Goal: Entertainment & Leisure: Consume media (video, audio)

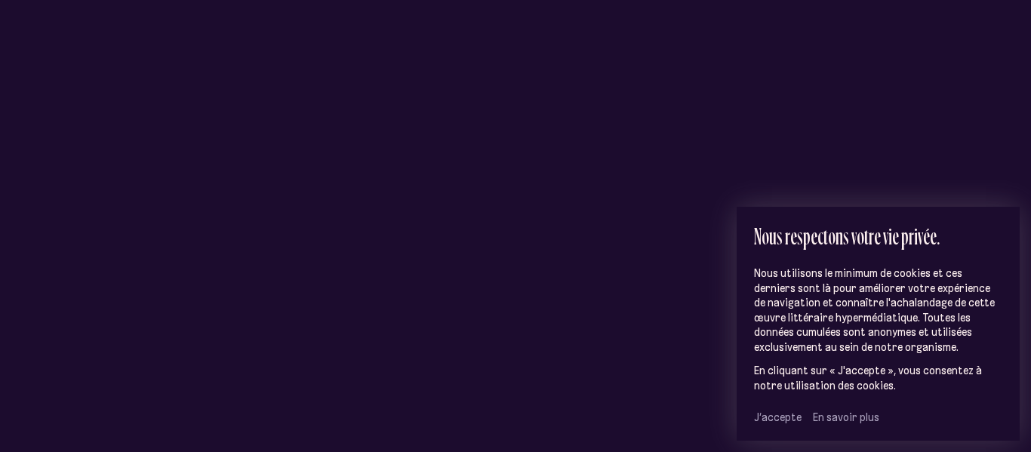
click at [775, 419] on span "J’accepte" at bounding box center [778, 417] width 48 height 14
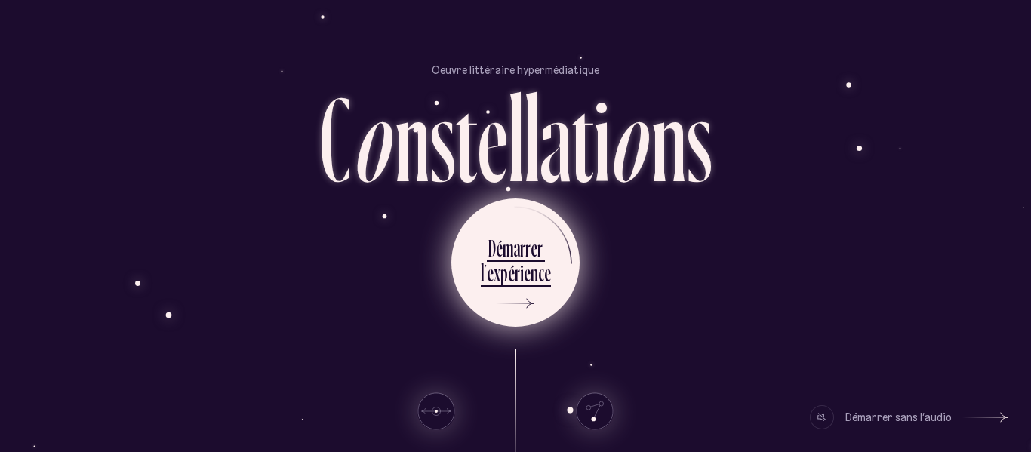
click at [530, 227] on li "D é m a r r e r l ’ e x p é r i e n c e" at bounding box center [516, 262] width 70 height 83
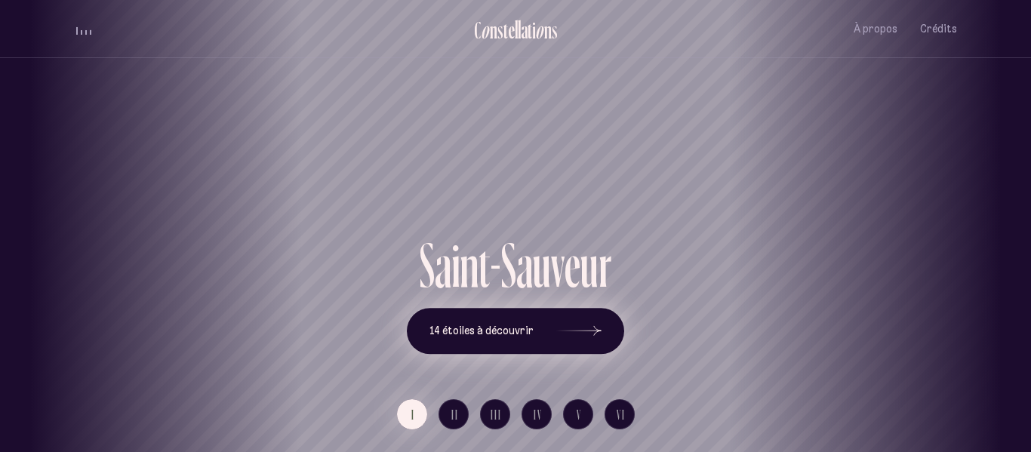
click at [599, 330] on icon at bounding box center [578, 331] width 45 height 113
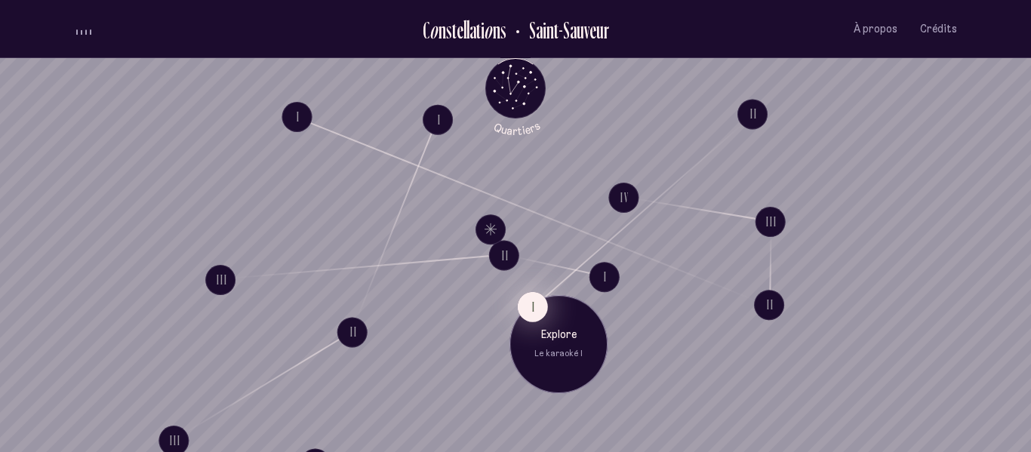
click at [532, 305] on button "I" at bounding box center [533, 306] width 30 height 30
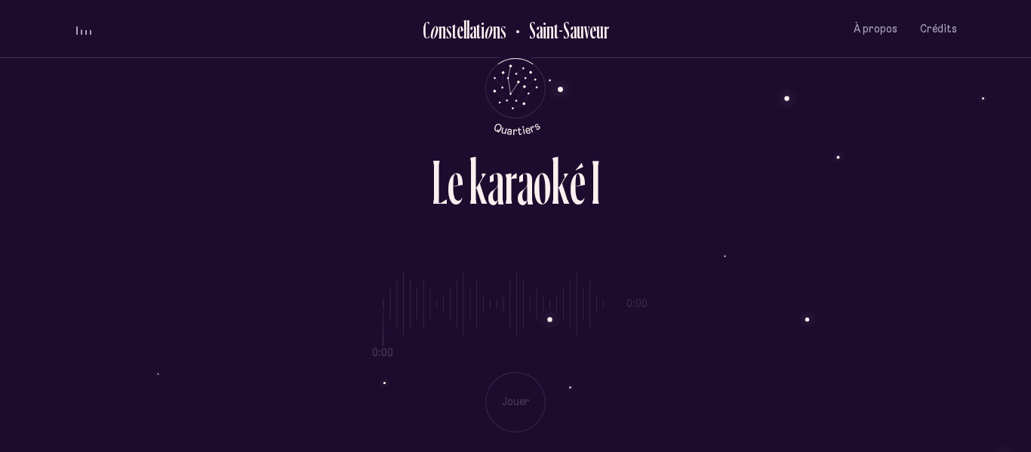
click at [515, 391] on div "0:00 0:00 Jouer" at bounding box center [515, 339] width 883 height 185
drag, startPoint x: 507, startPoint y: 157, endPoint x: 551, endPoint y: 190, distance: 54.9
click at [551, 190] on div "L e k a r a o k é I" at bounding box center [516, 188] width 168 height 74
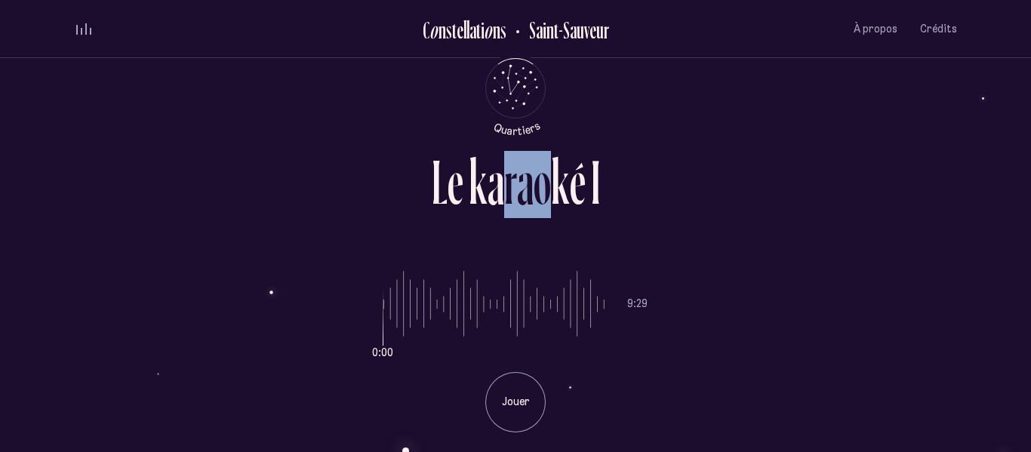
drag, startPoint x: 516, startPoint y: 285, endPoint x: 370, endPoint y: 326, distance: 152.0
click at [383, 326] on input "range" at bounding box center [493, 303] width 221 height 113
click at [503, 398] on p "Jouer" at bounding box center [516, 402] width 38 height 15
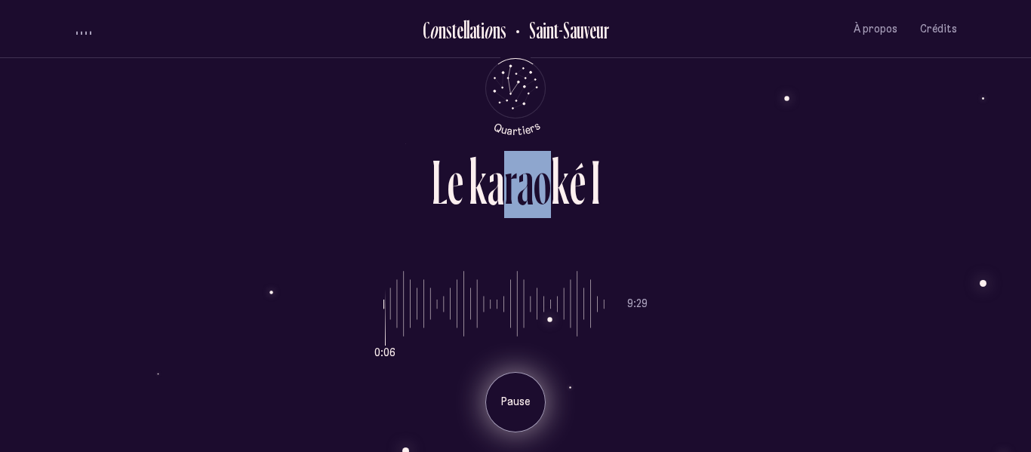
click at [521, 392] on div "Pause" at bounding box center [515, 402] width 60 height 60
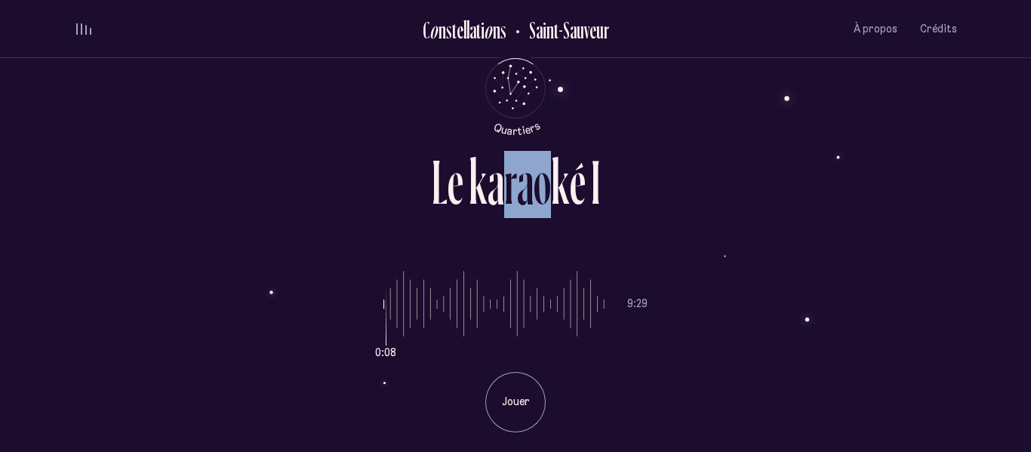
drag, startPoint x: 384, startPoint y: 321, endPoint x: 363, endPoint y: 320, distance: 21.2
click at [383, 320] on input "range" at bounding box center [493, 303] width 221 height 113
drag, startPoint x: 390, startPoint y: 353, endPoint x: 349, endPoint y: 352, distance: 40.8
click at [383, 352] on input "range" at bounding box center [493, 303] width 221 height 113
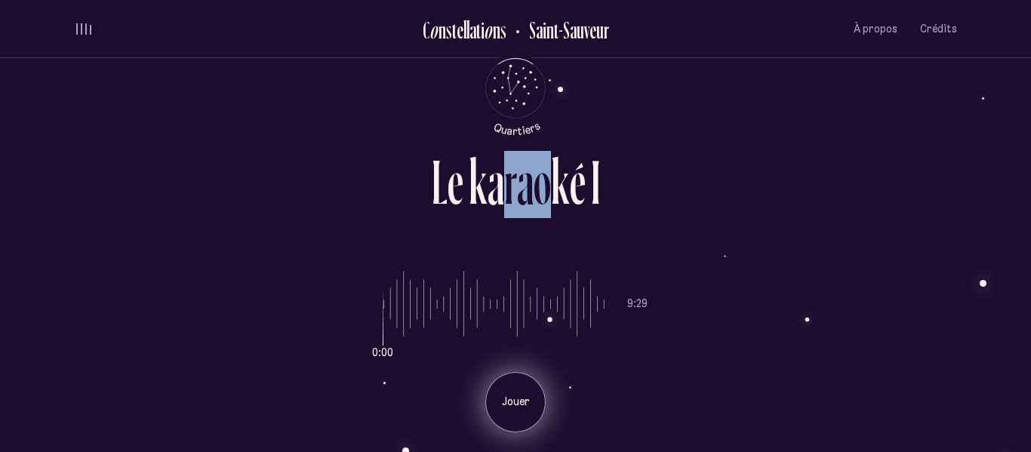
click at [528, 397] on p "Jouer" at bounding box center [516, 402] width 38 height 15
click at [521, 387] on div "Pause" at bounding box center [515, 402] width 60 height 60
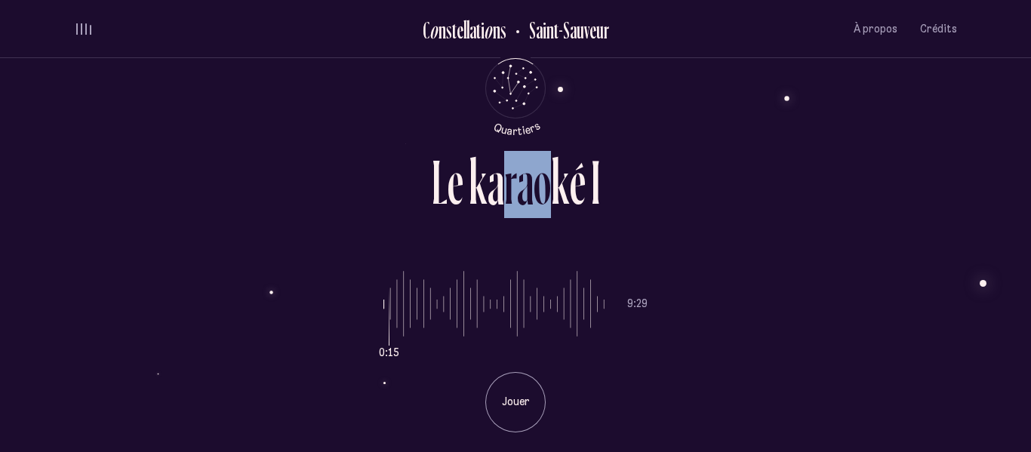
drag, startPoint x: 384, startPoint y: 349, endPoint x: 355, endPoint y: 342, distance: 30.4
click at [383, 342] on input "range" at bounding box center [493, 303] width 221 height 113
drag, startPoint x: 390, startPoint y: 347, endPoint x: 341, endPoint y: 327, distance: 52.8
click at [383, 327] on input "range" at bounding box center [493, 303] width 221 height 113
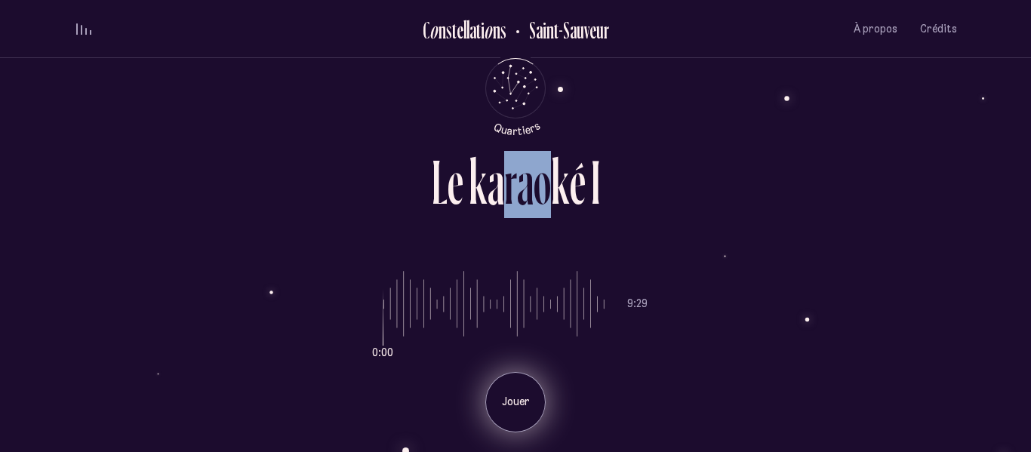
click at [521, 400] on p "Jouer" at bounding box center [516, 402] width 38 height 15
type input "***"
click at [497, 303] on input "range" at bounding box center [493, 303] width 221 height 113
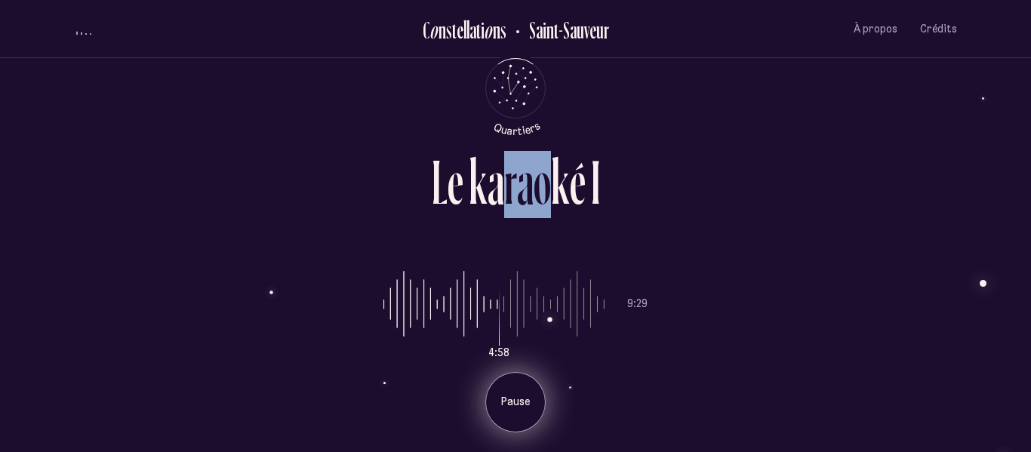
click at [515, 407] on p "Pause" at bounding box center [516, 402] width 38 height 15
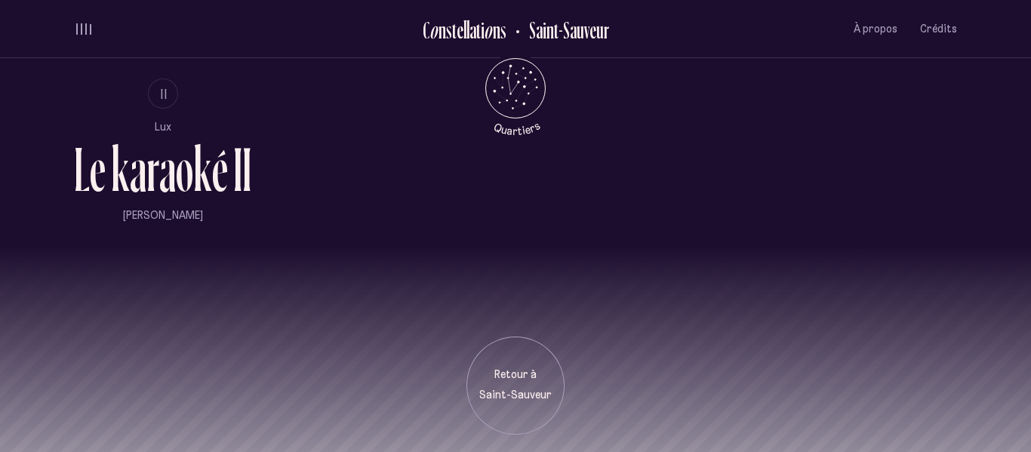
scroll to position [1048, 0]
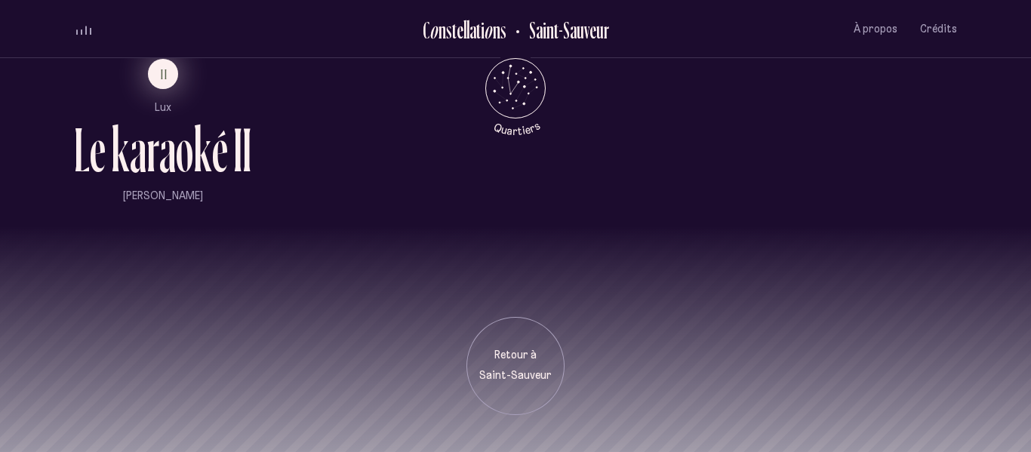
click at [164, 77] on span "II" at bounding box center [165, 74] width 8 height 13
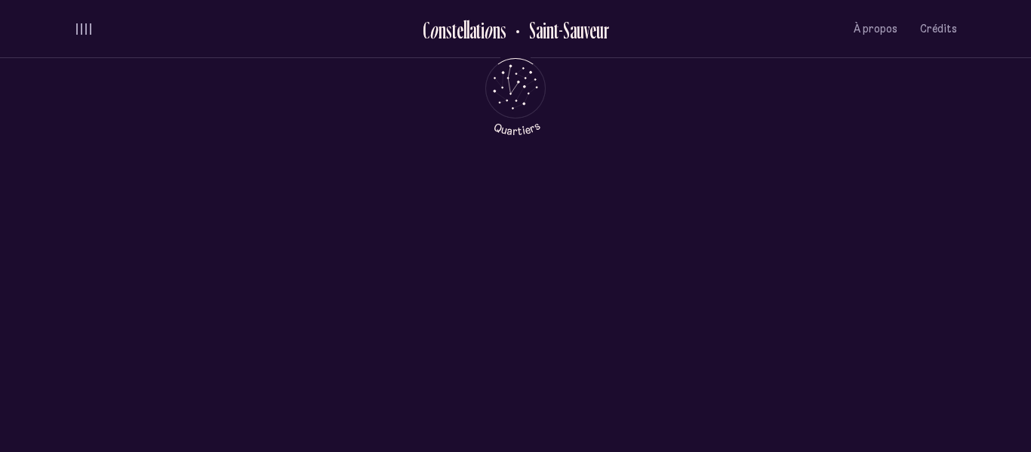
scroll to position [0, 0]
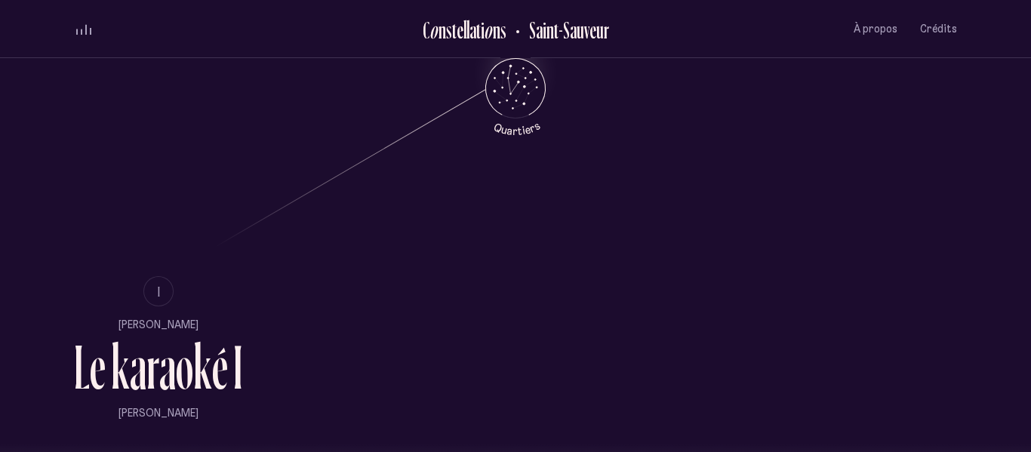
scroll to position [835, 0]
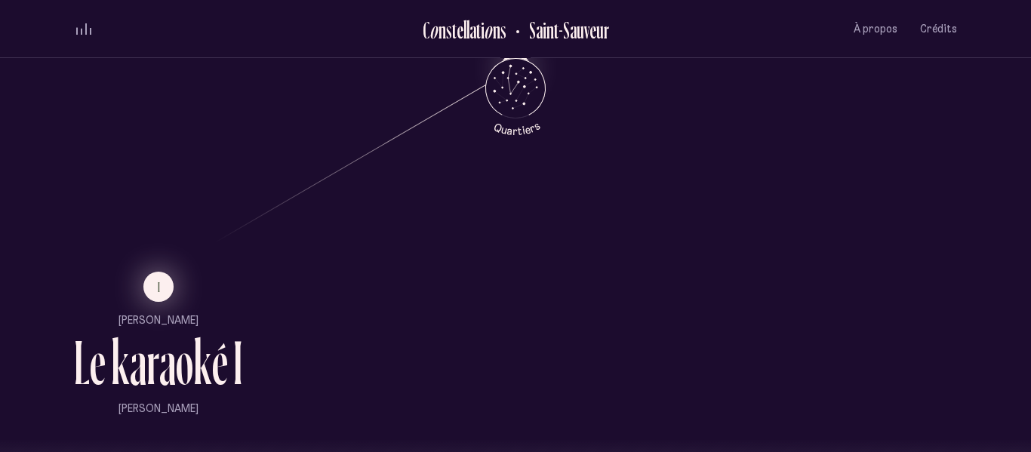
click at [158, 287] on span "I" at bounding box center [160, 287] width 4 height 13
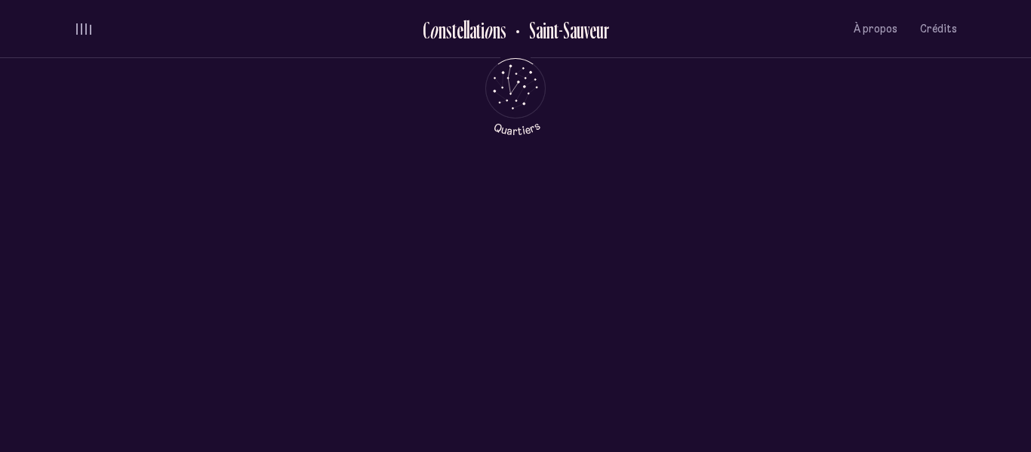
scroll to position [0, 0]
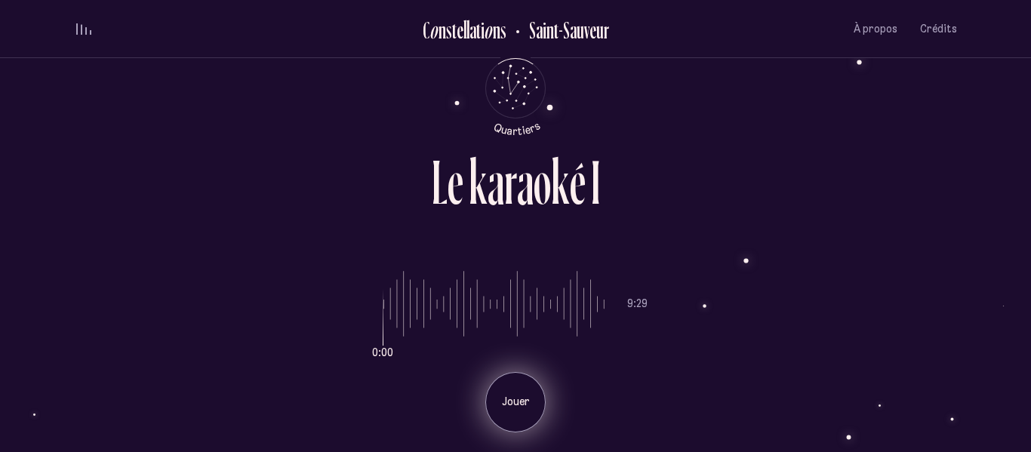
click at [527, 405] on p "Jouer" at bounding box center [516, 402] width 38 height 15
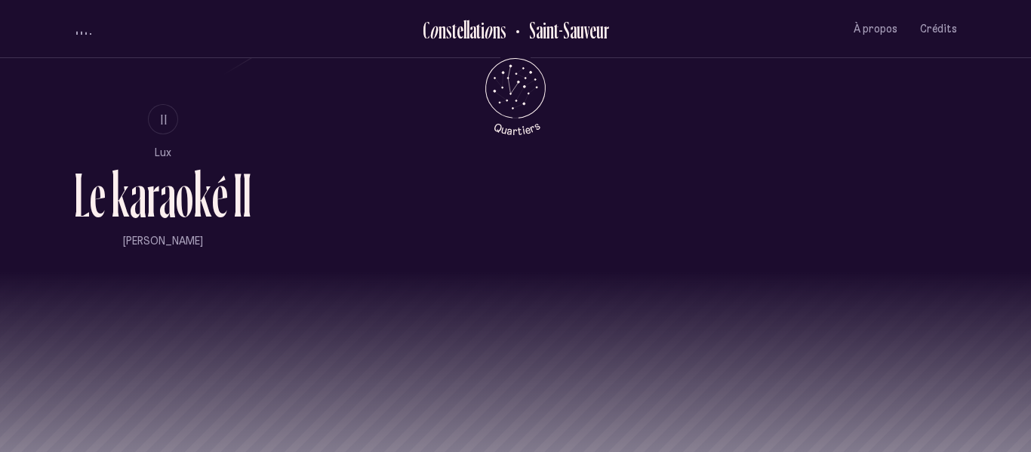
scroll to position [1048, 0]
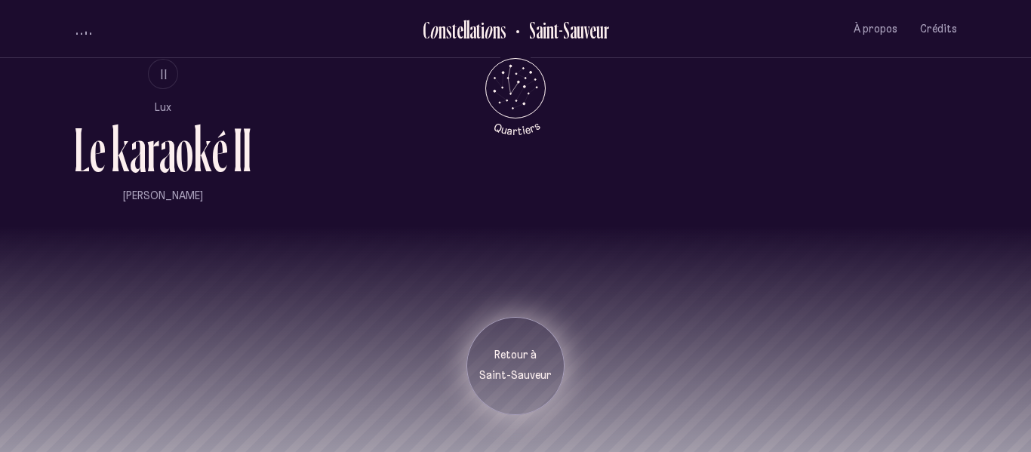
click at [515, 354] on p "Retour à" at bounding box center [515, 355] width 75 height 15
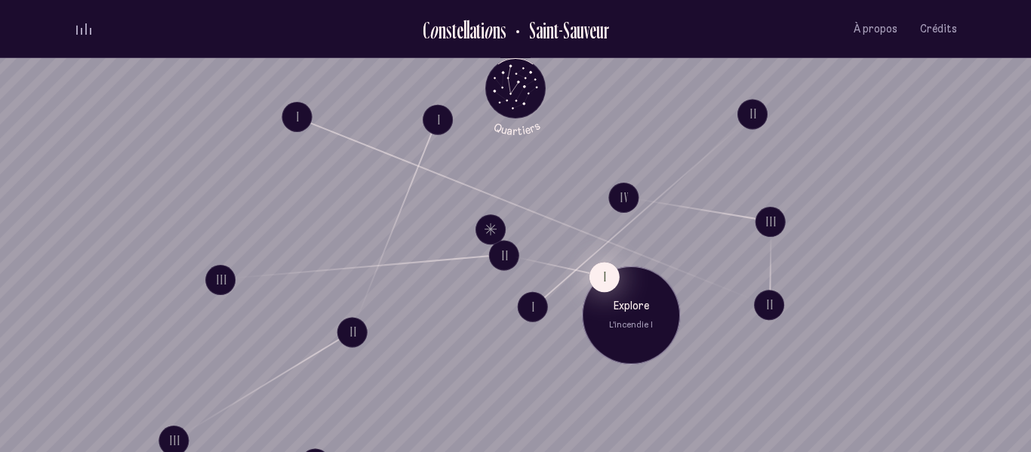
click at [602, 274] on button "I" at bounding box center [604, 277] width 30 height 30
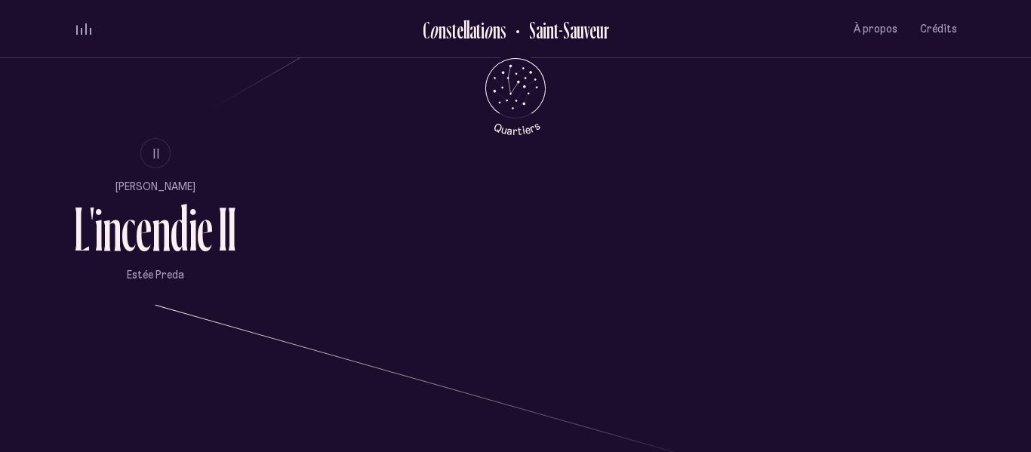
scroll to position [967, 0]
click at [155, 155] on span "II" at bounding box center [157, 155] width 8 height 13
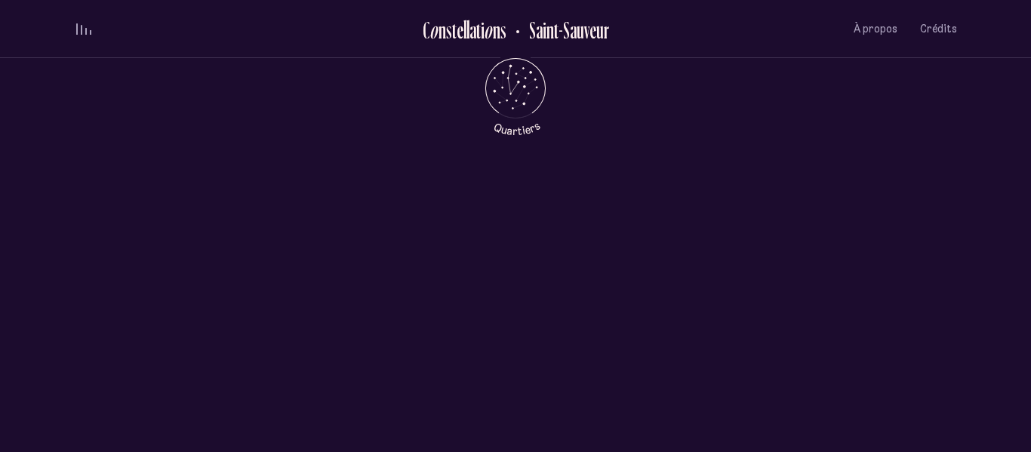
scroll to position [0, 0]
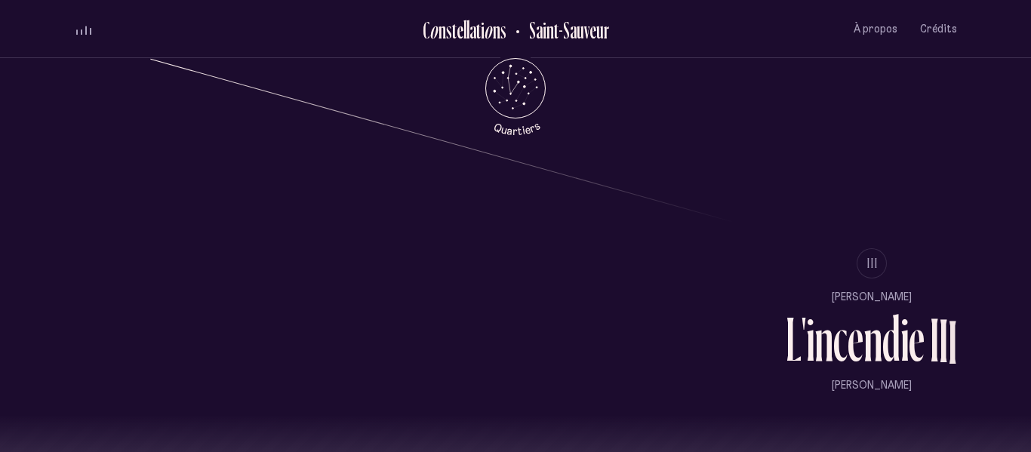
scroll to position [1219, 0]
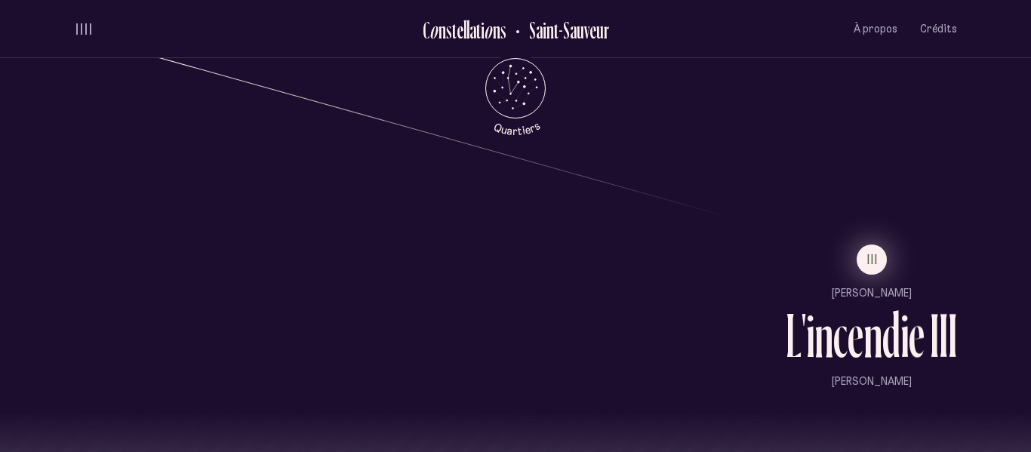
click at [875, 263] on span "III" at bounding box center [872, 259] width 11 height 13
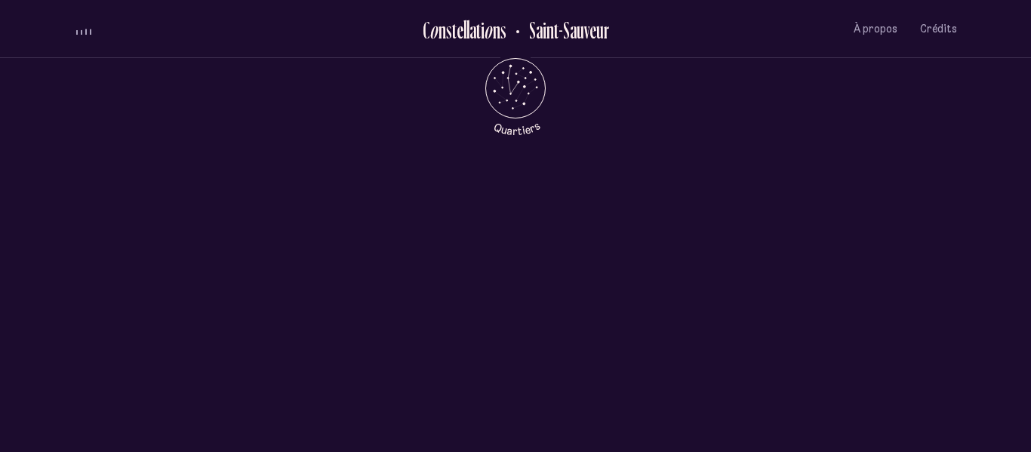
scroll to position [0, 0]
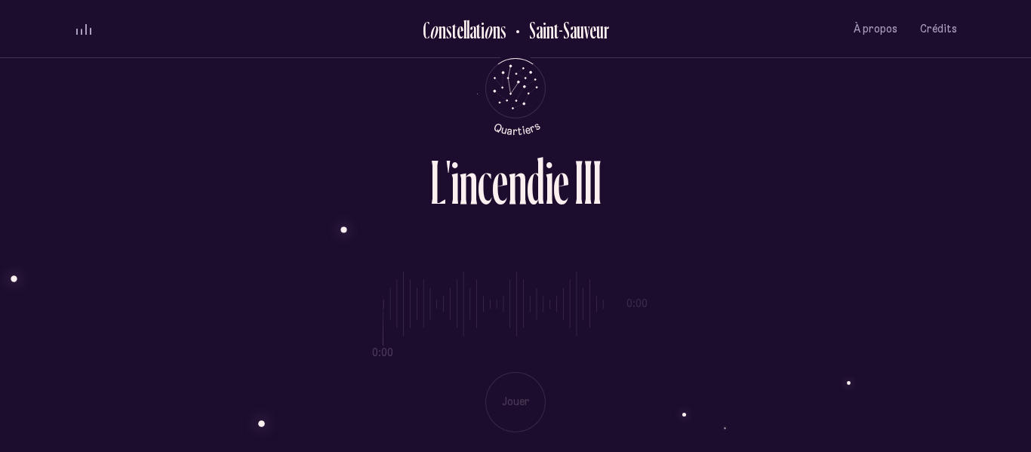
click at [515, 404] on div "0:00 0:00 Jouer" at bounding box center [515, 339] width 883 height 185
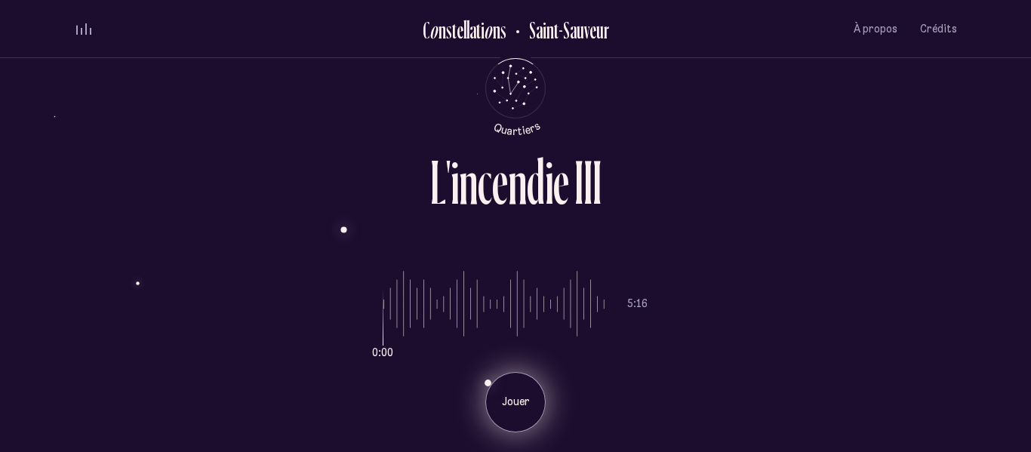
click at [519, 393] on div "Jouer" at bounding box center [515, 402] width 60 height 60
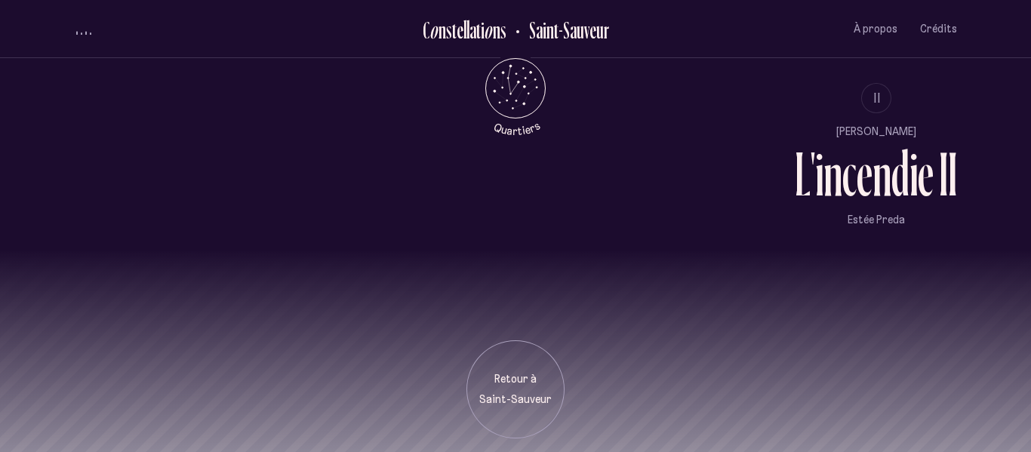
scroll to position [1404, 0]
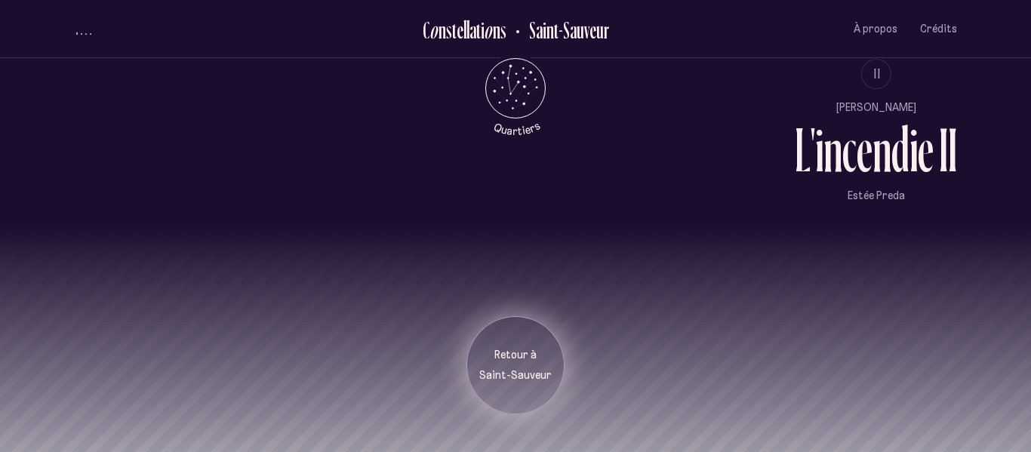
click at [502, 356] on p "Retour à" at bounding box center [515, 355] width 75 height 15
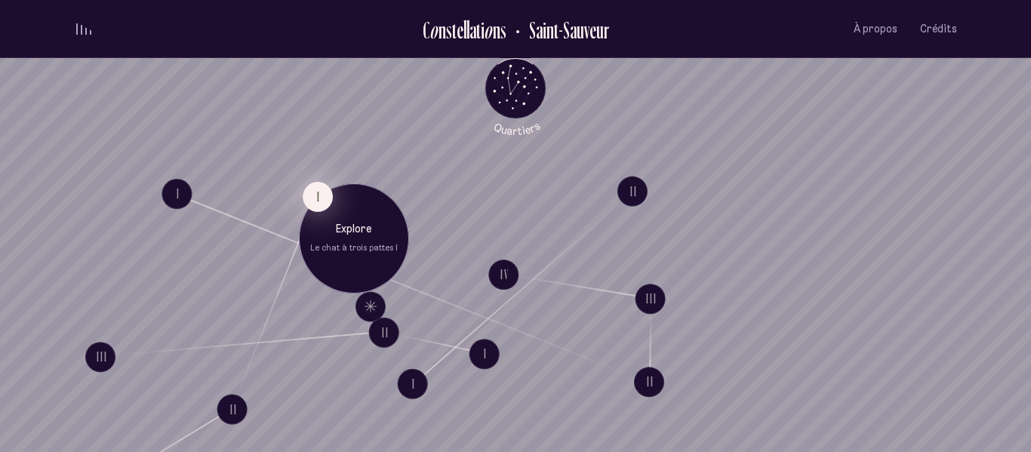
click at [310, 195] on button "I" at bounding box center [318, 196] width 30 height 30
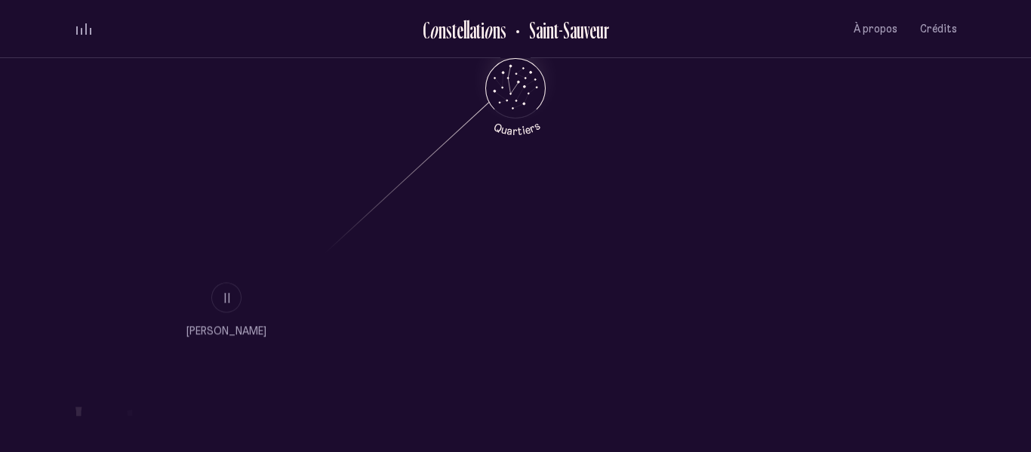
scroll to position [825, 0]
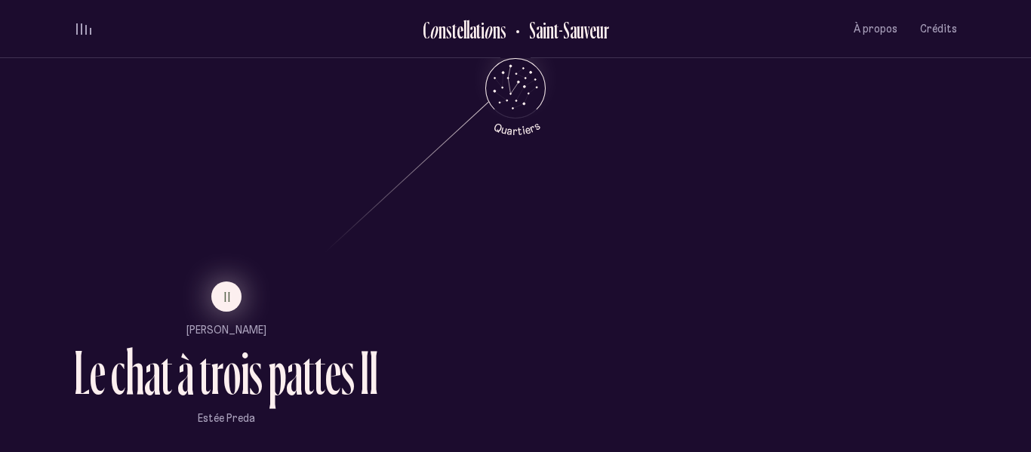
click at [226, 297] on span "II" at bounding box center [228, 297] width 8 height 13
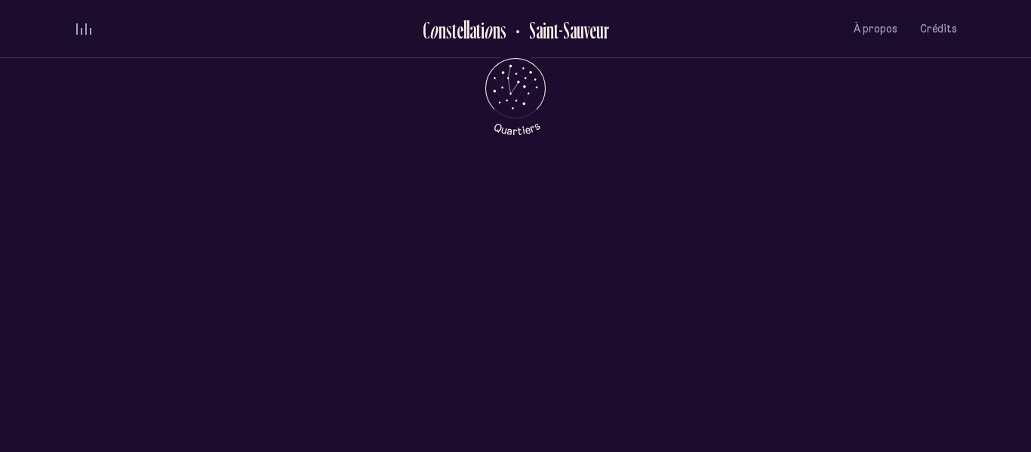
scroll to position [0, 0]
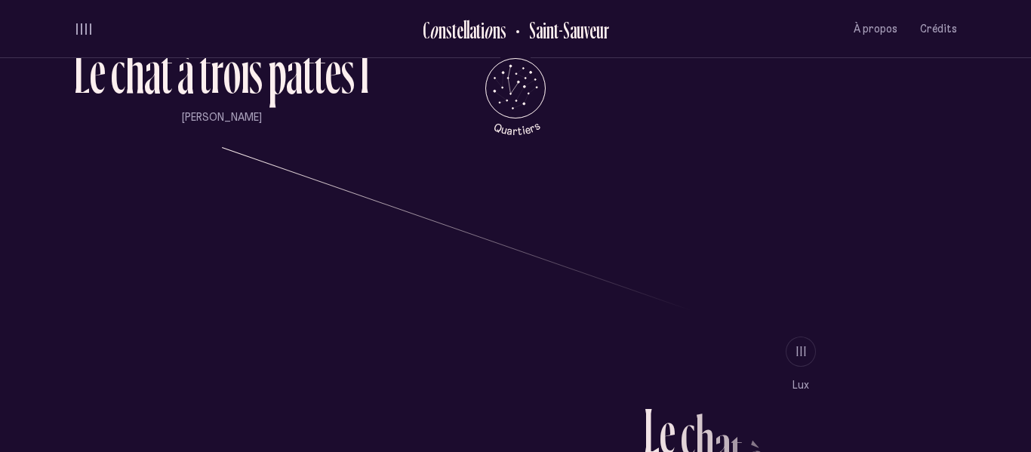
scroll to position [1152, 0]
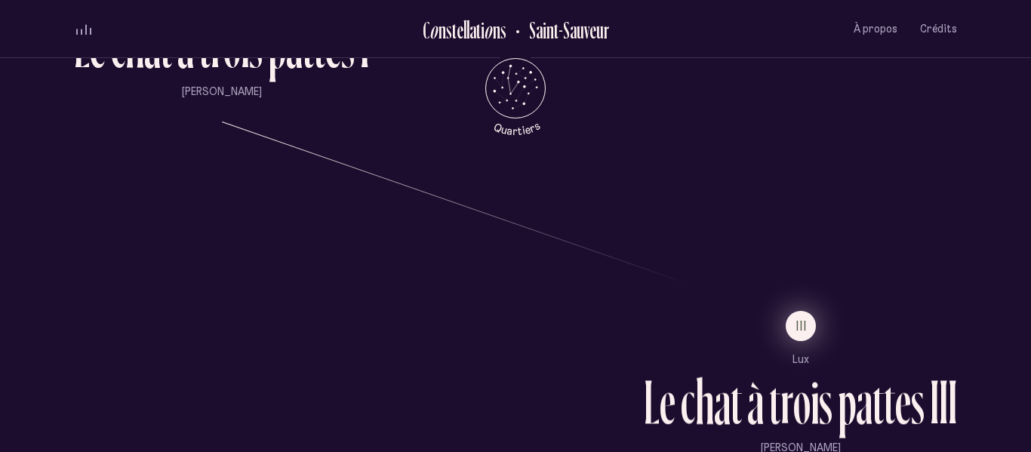
click at [805, 328] on span "III" at bounding box center [801, 325] width 11 height 13
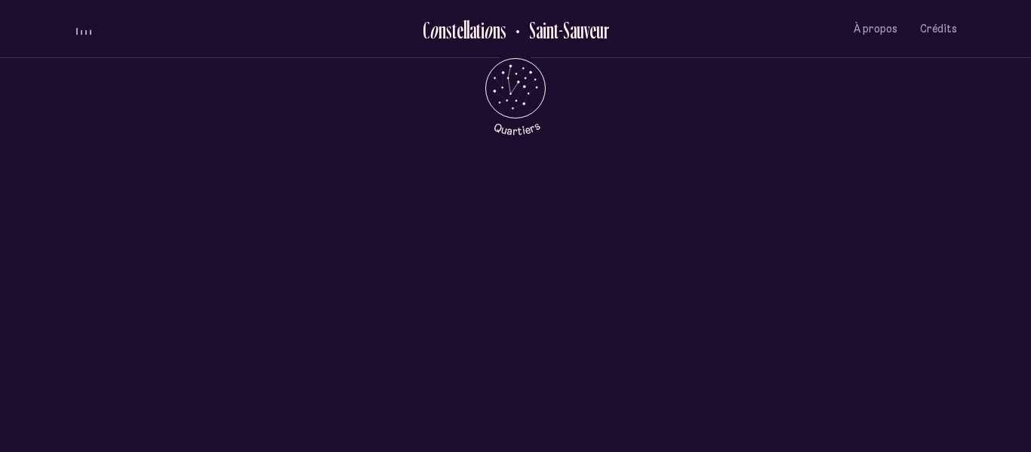
scroll to position [0, 0]
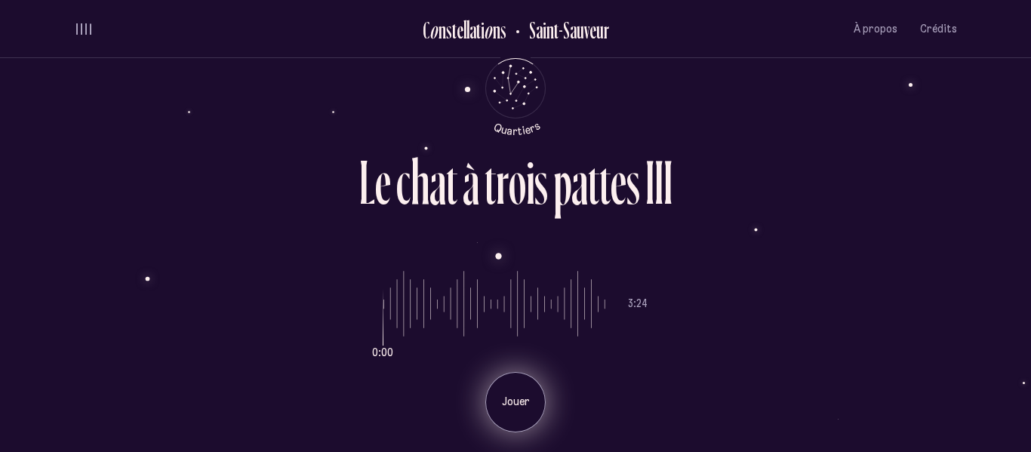
click at [520, 392] on div "Jouer" at bounding box center [515, 402] width 60 height 60
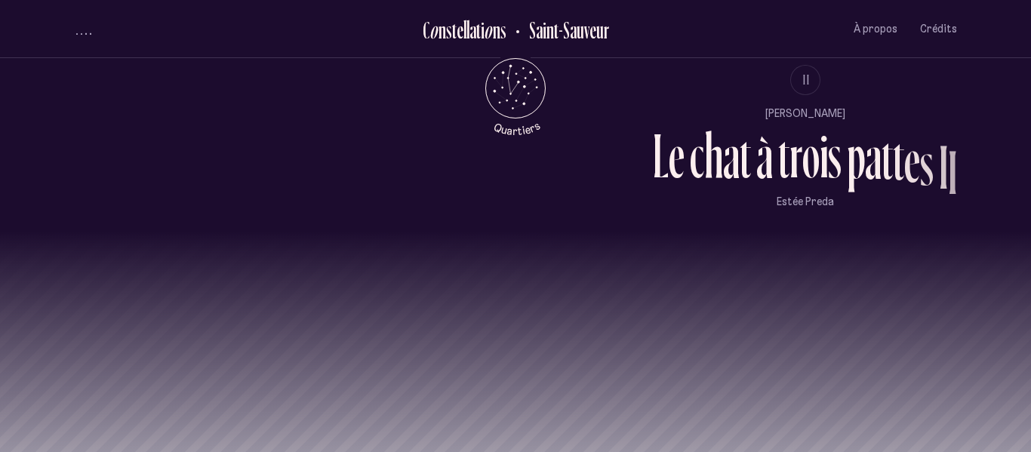
scroll to position [1404, 0]
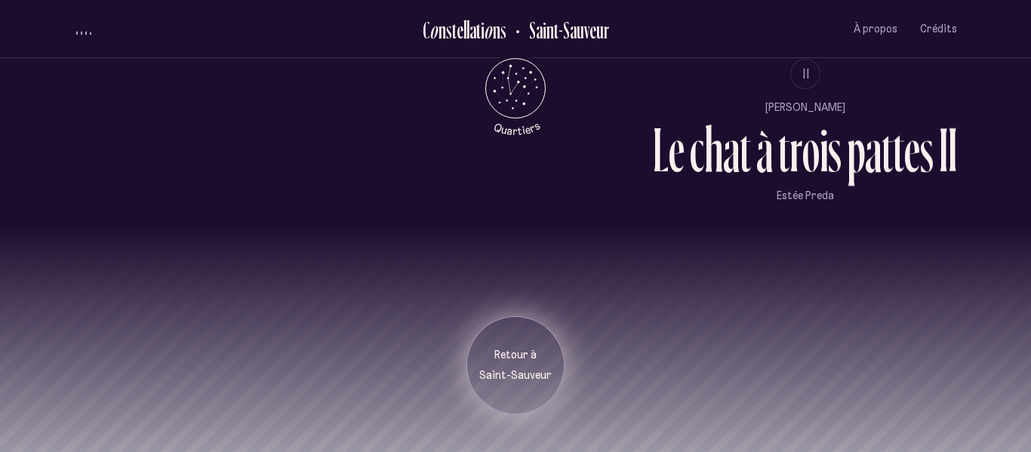
click at [500, 348] on p "Retour à" at bounding box center [515, 355] width 75 height 15
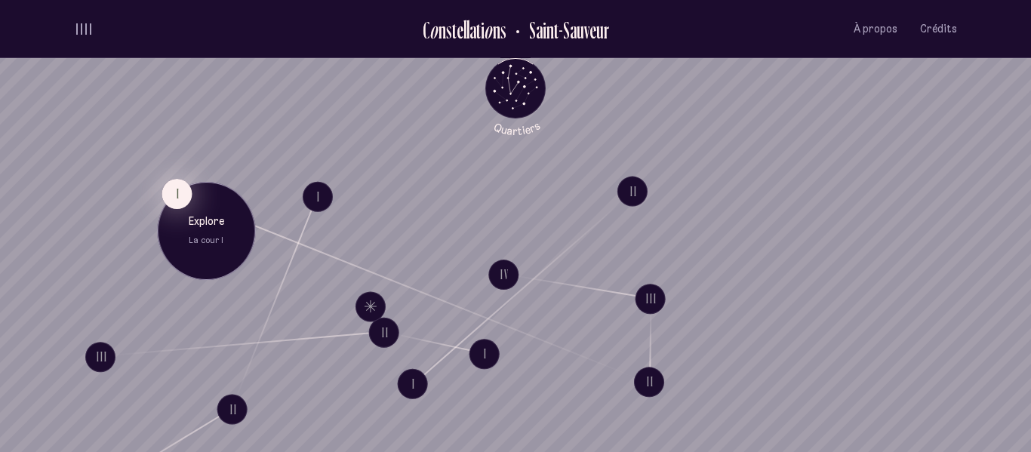
click at [169, 195] on button "I" at bounding box center [176, 194] width 30 height 30
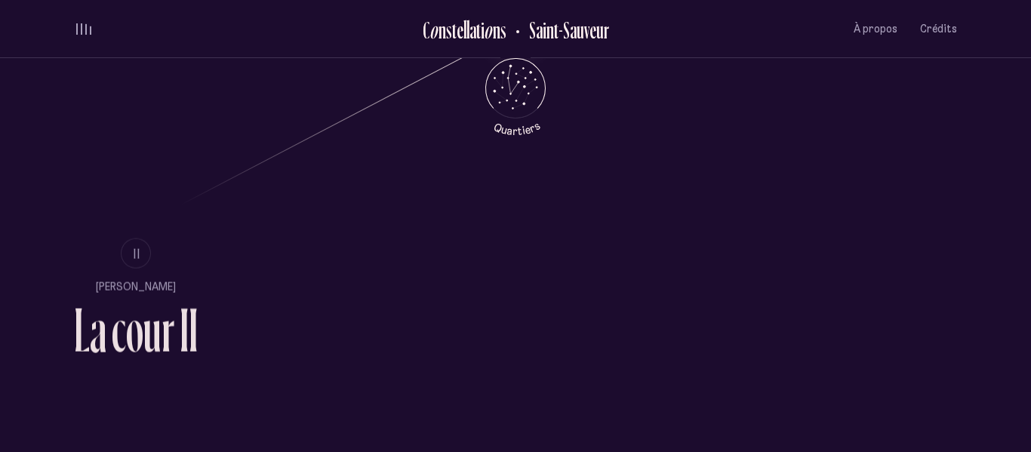
scroll to position [912, 0]
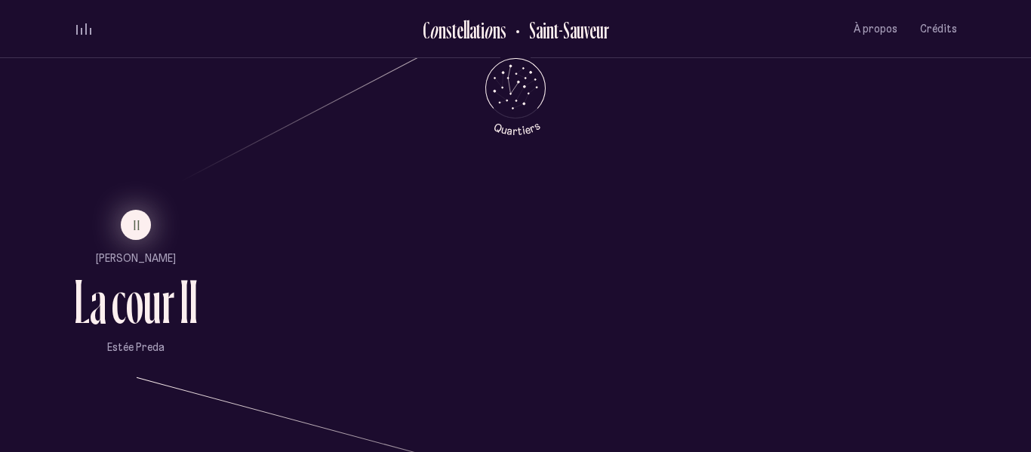
click at [142, 210] on button "II" at bounding box center [136, 225] width 30 height 30
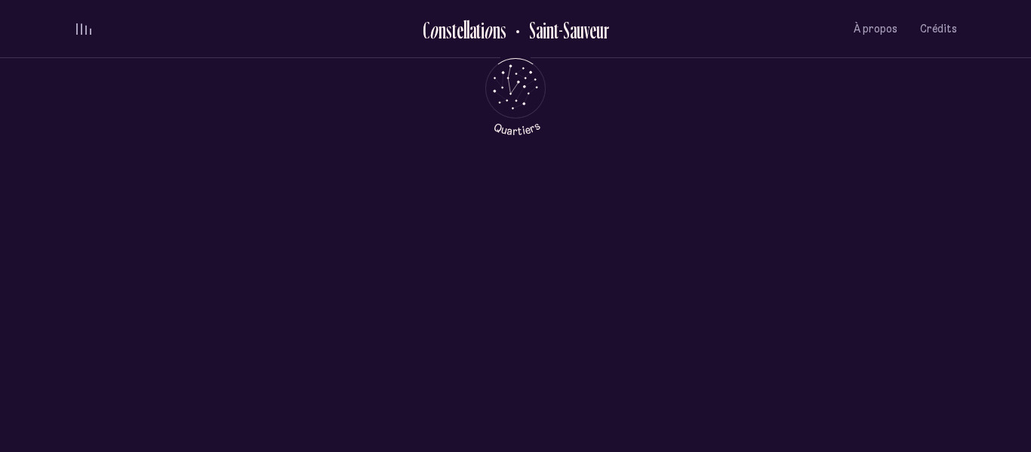
scroll to position [0, 0]
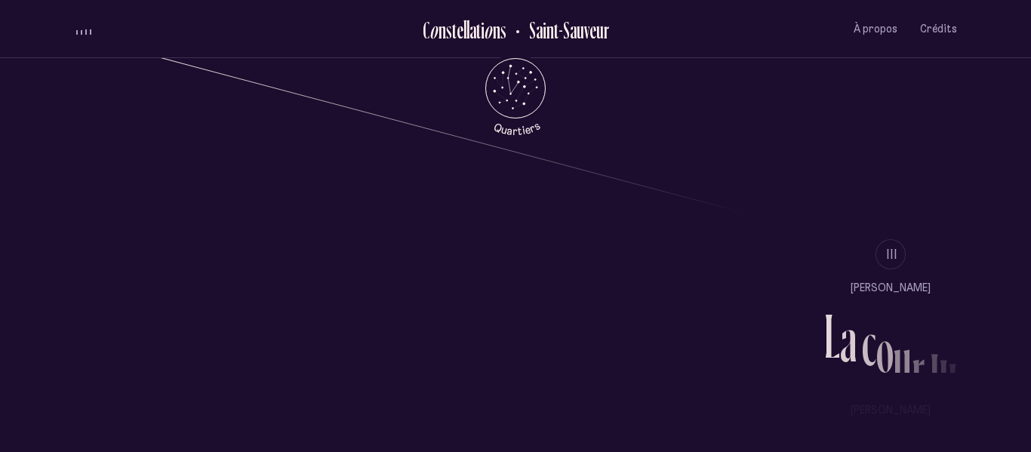
scroll to position [1225, 0]
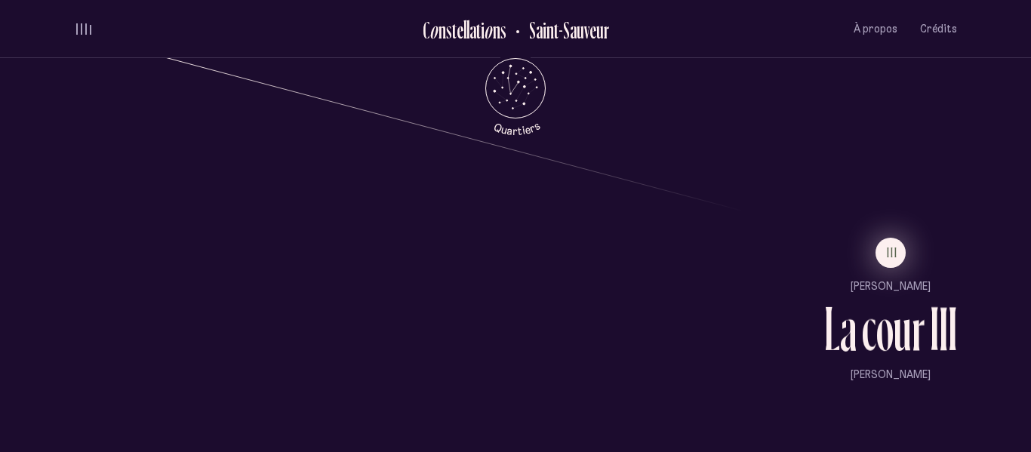
click at [894, 251] on span "III" at bounding box center [892, 252] width 11 height 13
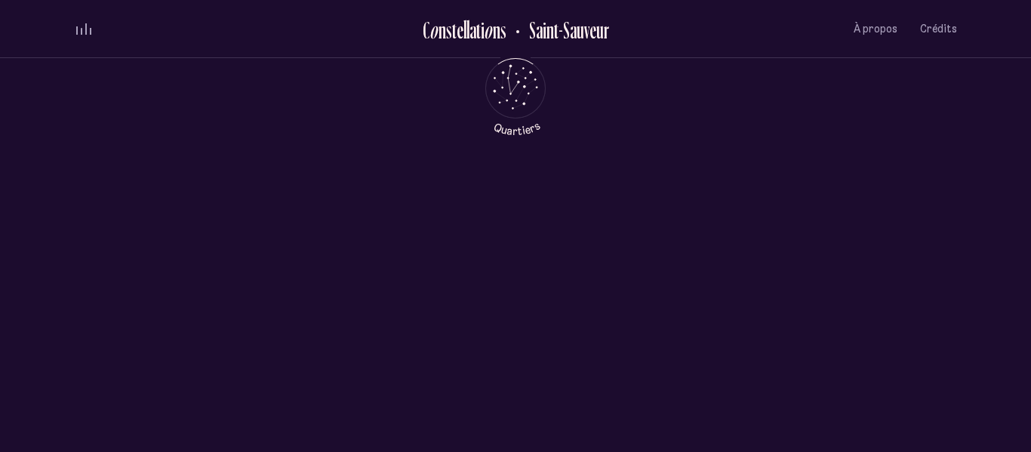
scroll to position [0, 0]
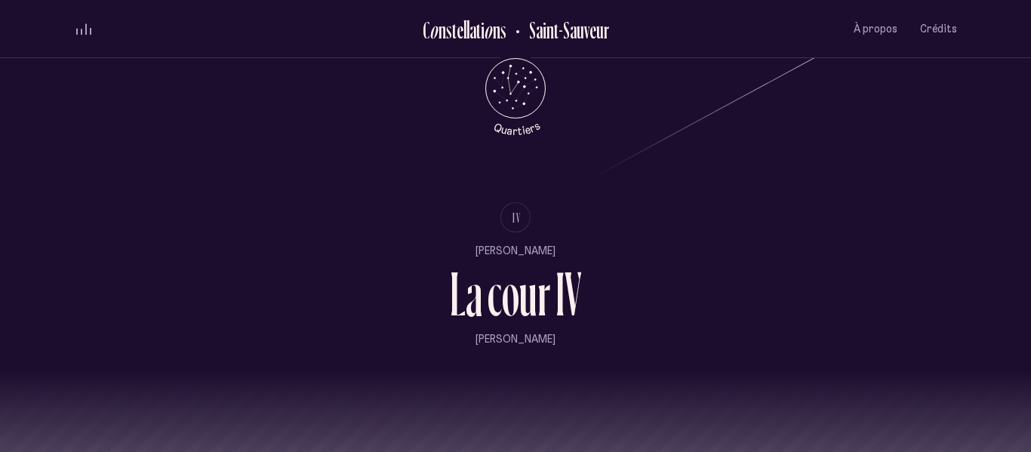
scroll to position [1617, 0]
click at [529, 214] on button "IV" at bounding box center [515, 216] width 30 height 30
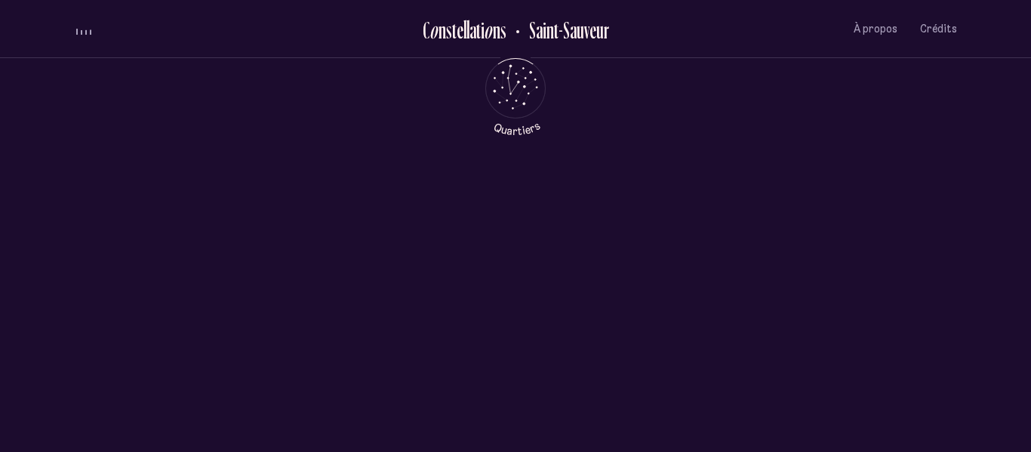
scroll to position [0, 0]
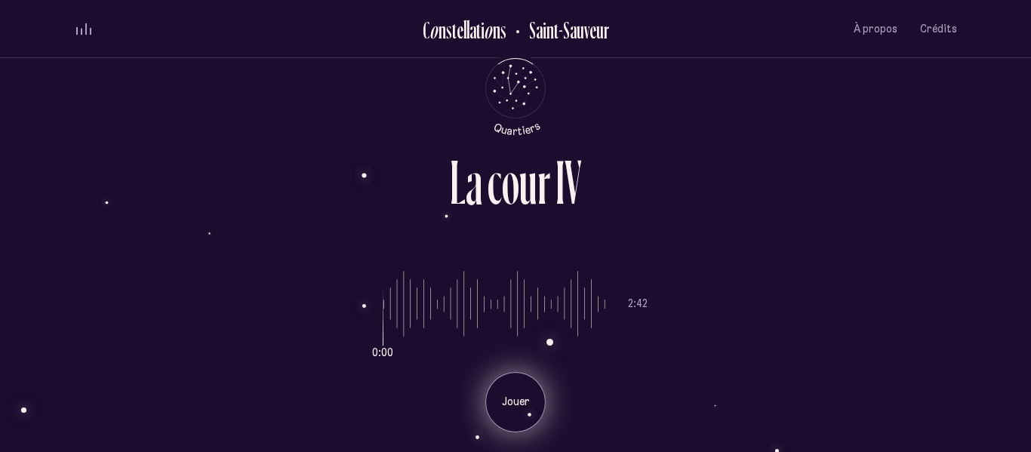
click at [519, 412] on div "Jouer" at bounding box center [515, 402] width 60 height 60
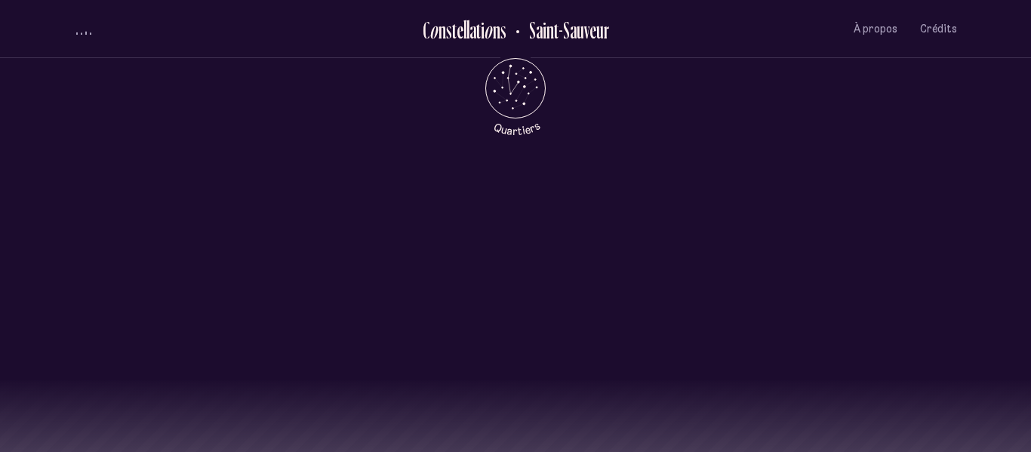
scroll to position [1760, 0]
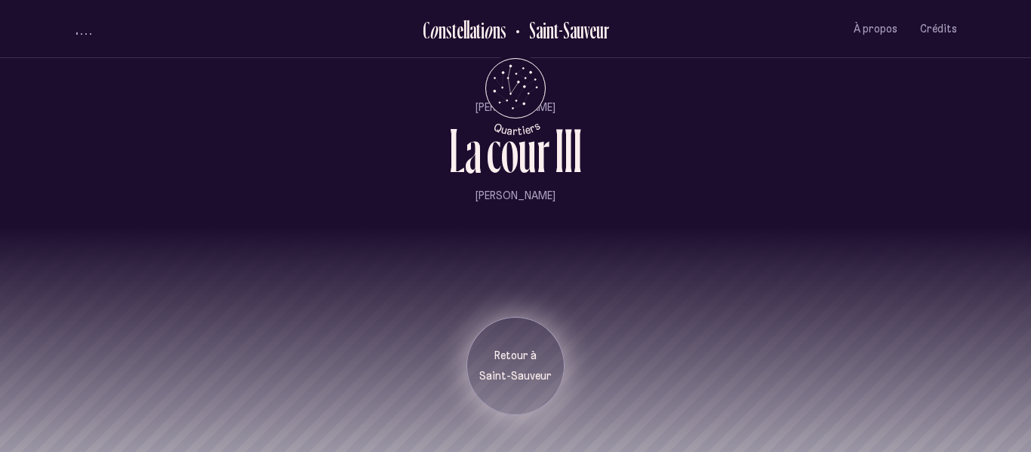
click at [518, 365] on div "Retour à [GEOGRAPHIC_DATA]" at bounding box center [515, 366] width 75 height 35
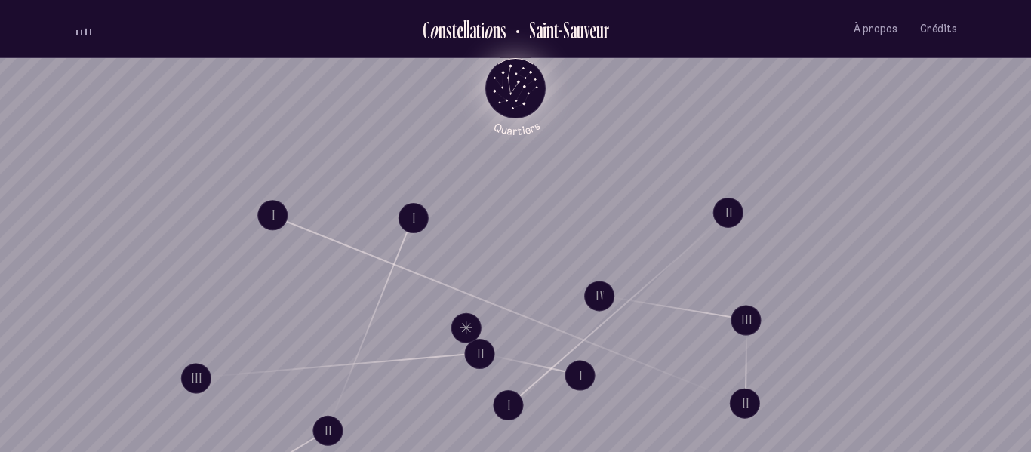
click at [508, 85] on icon "Retour au menu principal" at bounding box center [515, 86] width 45 height 45
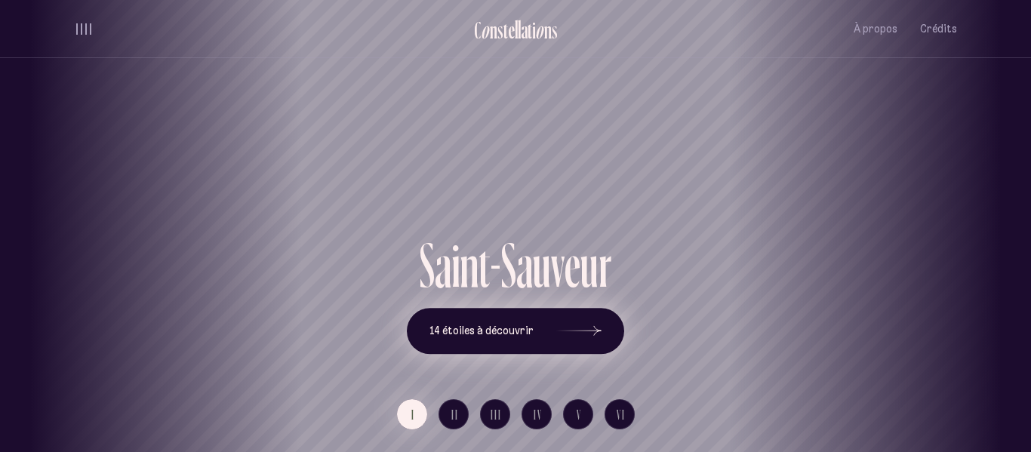
click at [470, 332] on span "14 étoiles à découvrir" at bounding box center [481, 330] width 104 height 13
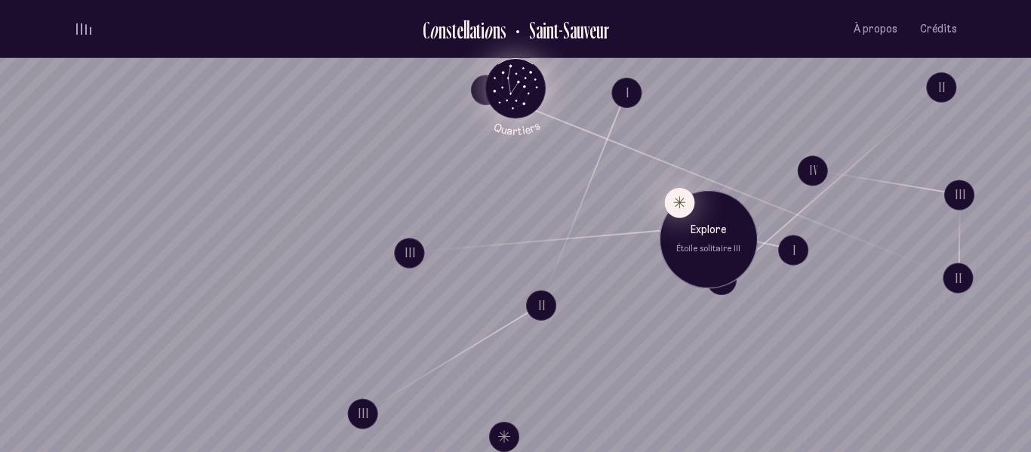
click at [673, 203] on button "Explore Étoile solitaire III" at bounding box center [679, 202] width 30 height 30
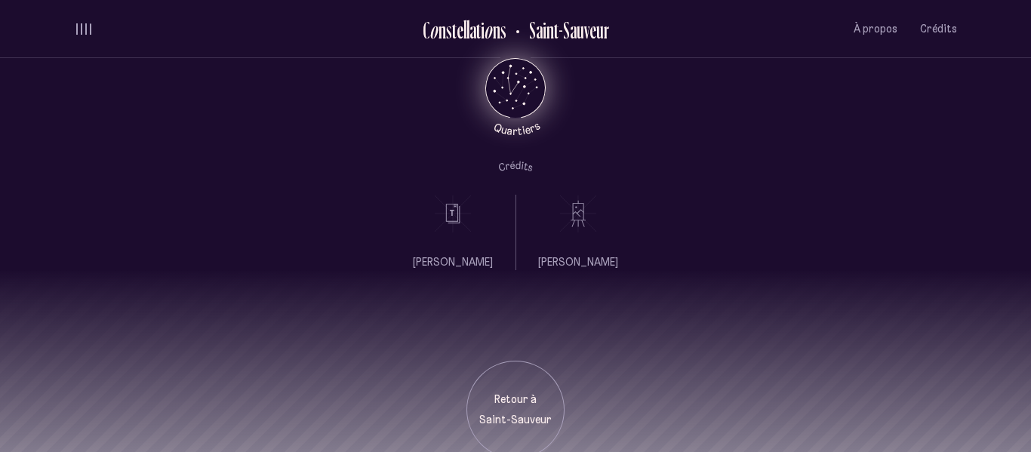
scroll to position [616, 0]
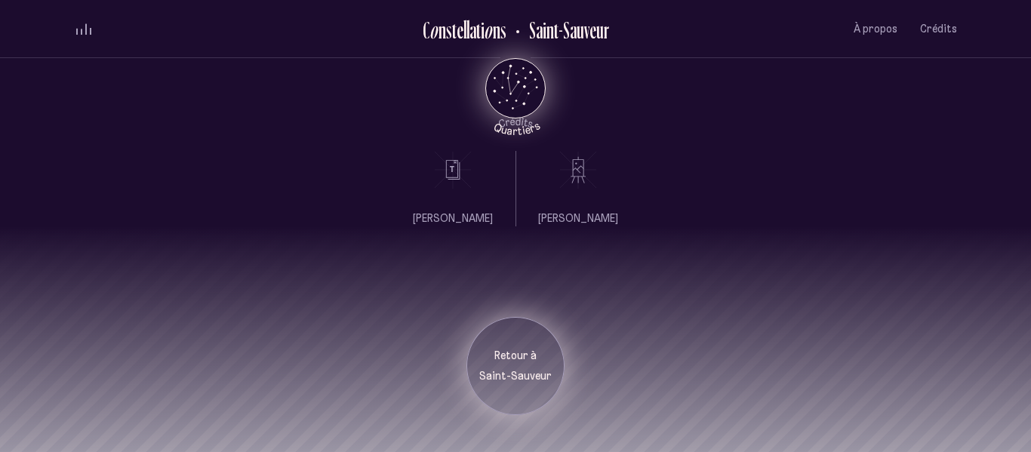
click at [507, 349] on p "Retour à" at bounding box center [515, 356] width 75 height 15
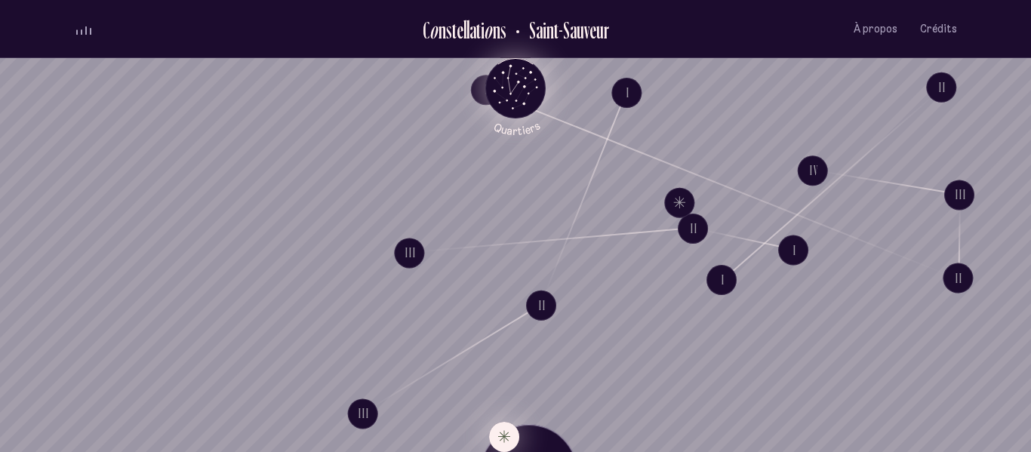
click at [507, 436] on button "Explore Étoile solitaire IV" at bounding box center [504, 436] width 30 height 30
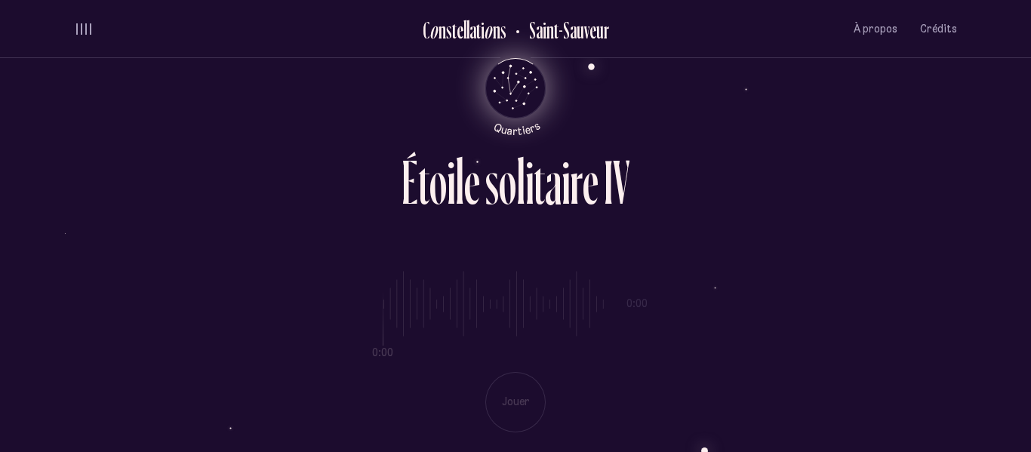
click at [518, 395] on div "0:00 0:00 Jouer" at bounding box center [515, 339] width 883 height 185
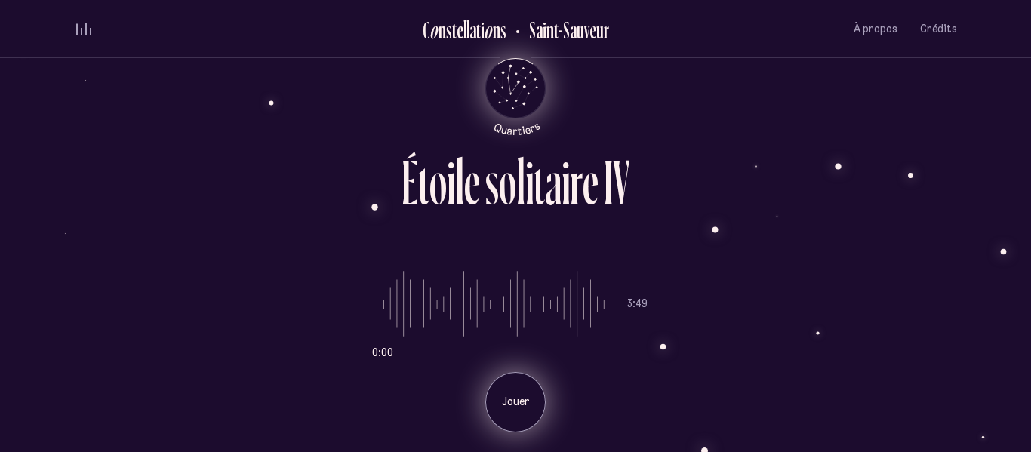
click at [518, 395] on p "Jouer" at bounding box center [516, 402] width 38 height 15
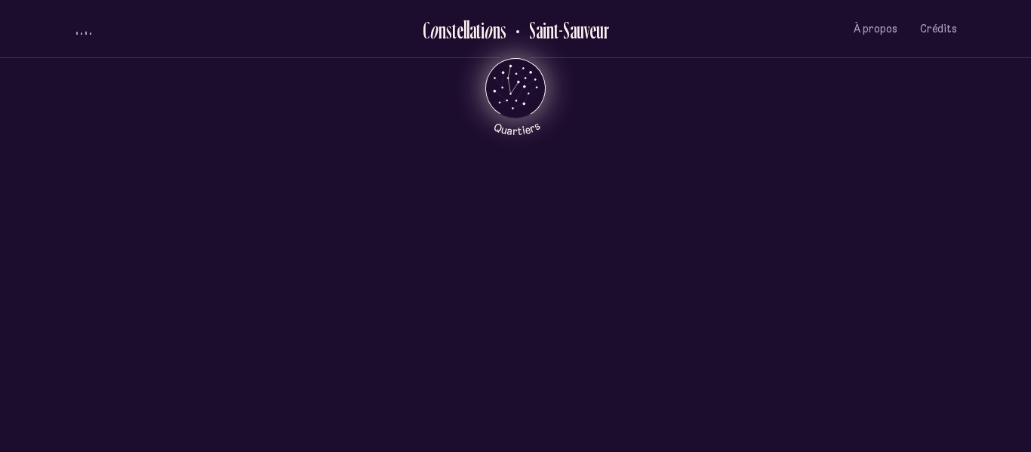
scroll to position [573, 0]
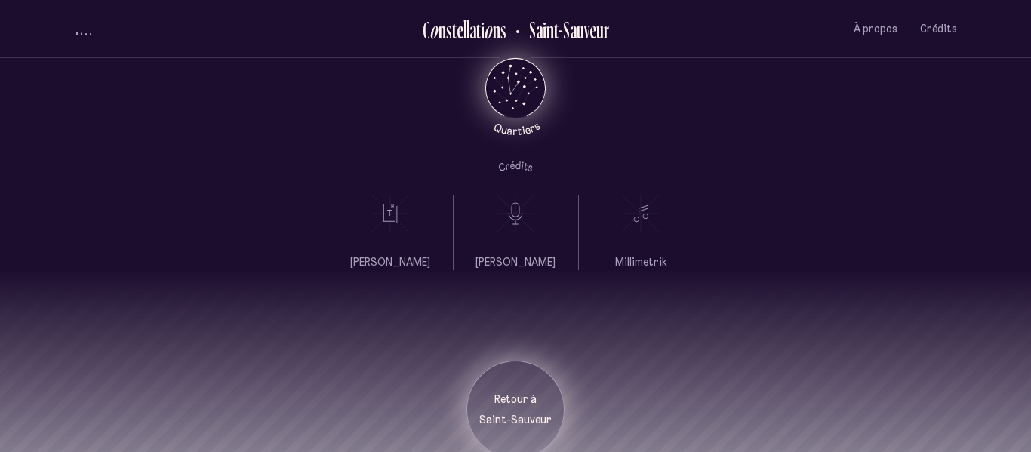
click at [535, 424] on p "Saint-Sauveur" at bounding box center [515, 420] width 75 height 15
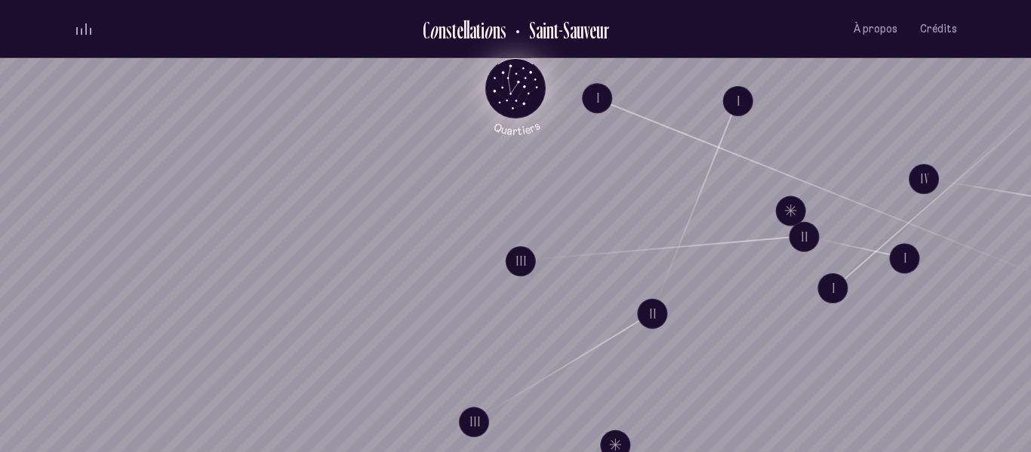
click at [520, 94] on icon "Quartiers" at bounding box center [516, 113] width 88 height 46
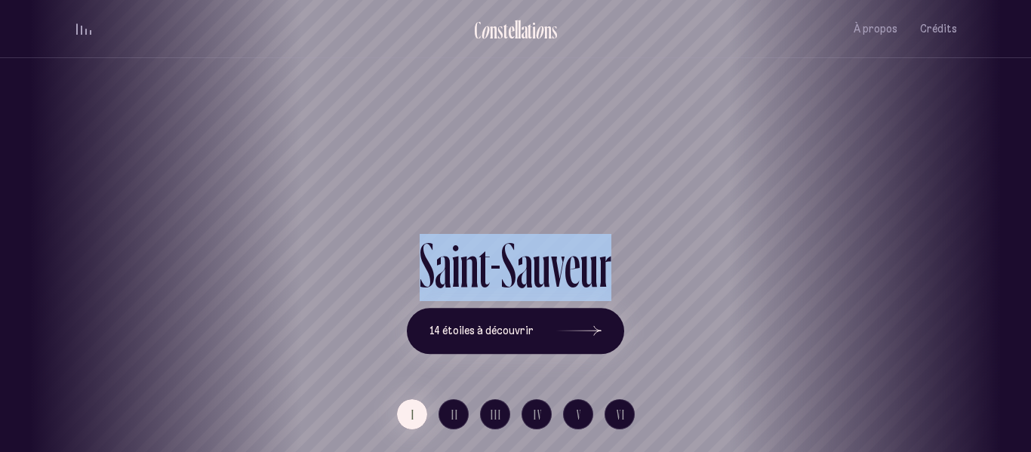
drag, startPoint x: 721, startPoint y: 252, endPoint x: 528, endPoint y: 233, distance: 194.1
click at [528, 233] on div "[GEOGRAPHIC_DATA] [GEOGRAPHIC_DATA] [GEOGRAPHIC_DATA][PERSON_NAME][GEOGRAPHIC_D…" at bounding box center [515, 226] width 1031 height 452
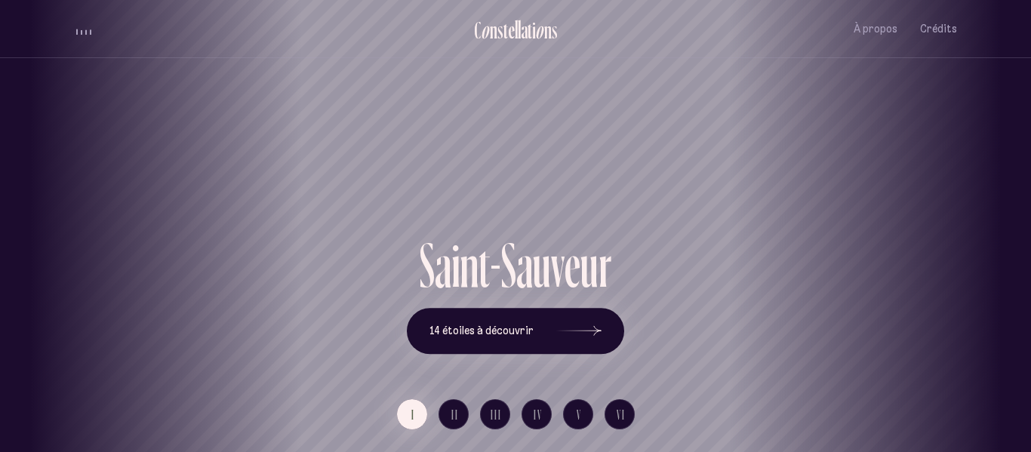
click at [710, 146] on div "Saint-Sauveur" at bounding box center [515, 180] width 1008 height 108
drag, startPoint x: 827, startPoint y: 249, endPoint x: 971, endPoint y: 210, distance: 149.4
click at [844, 210] on div "Saint-Sauveur" at bounding box center [340, 180] width 1008 height 108
click at [595, 334] on icon at bounding box center [578, 331] width 45 height 113
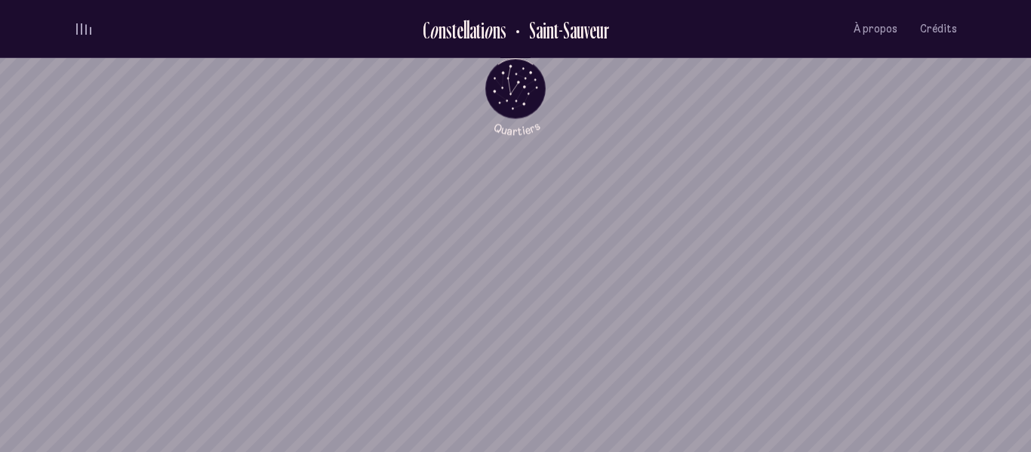
click at [564, 33] on h2 "Saint-Sauveur" at bounding box center [563, 29] width 91 height 25
click at [523, 85] on icon "Retour au menu principal" at bounding box center [524, 86] width 2 height 2
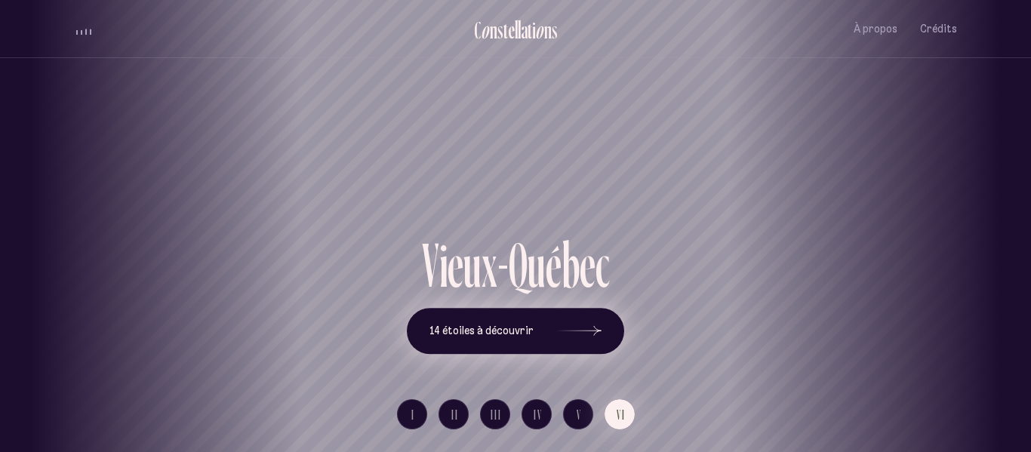
click at [597, 330] on div at bounding box center [578, 331] width 45 height 11
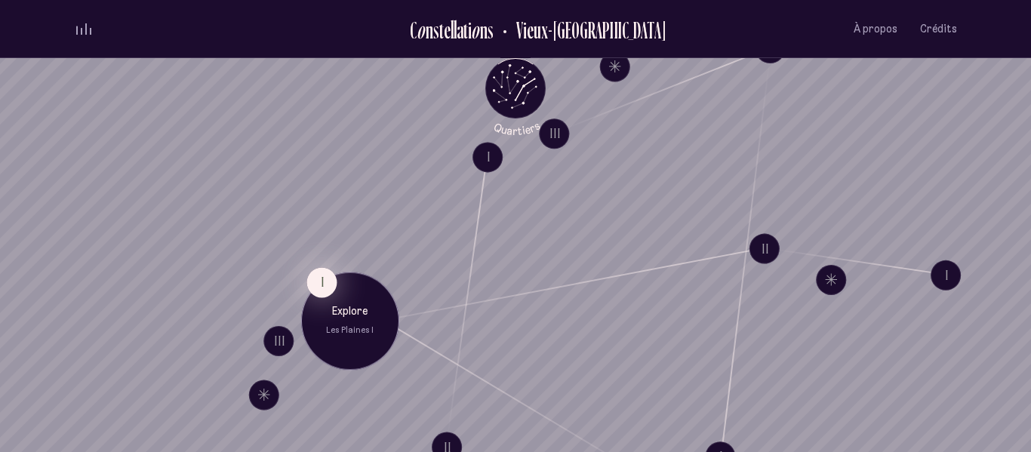
click at [318, 279] on button "I" at bounding box center [321, 282] width 30 height 30
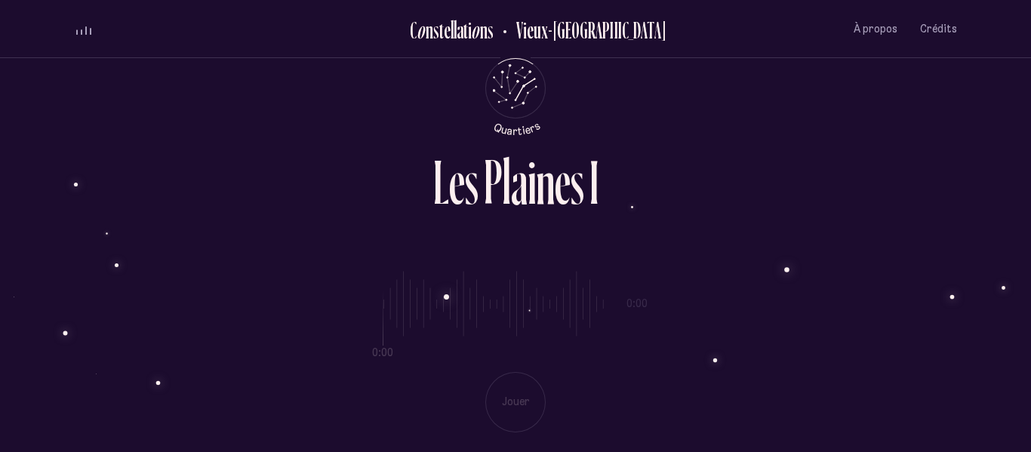
click at [513, 417] on div "0:00 0:00 Jouer" at bounding box center [515, 339] width 883 height 185
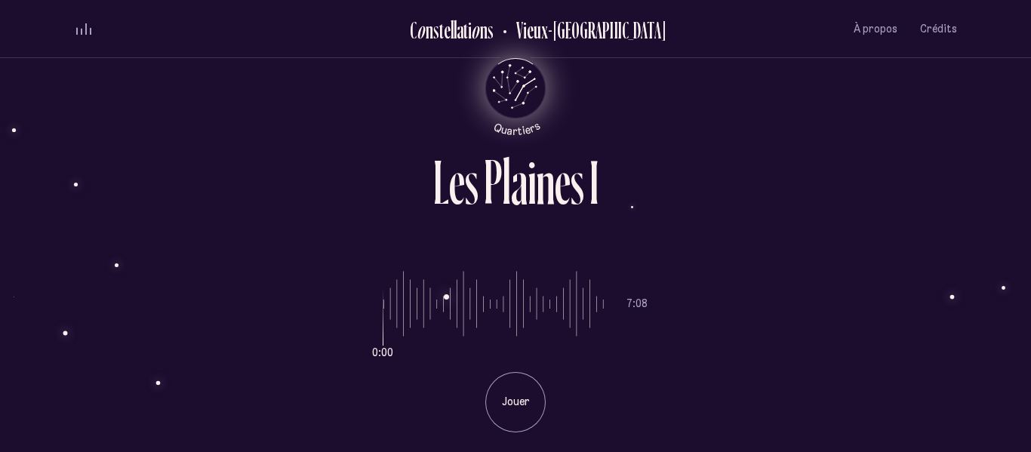
click at [510, 92] on icon "Quartiers" at bounding box center [516, 113] width 88 height 46
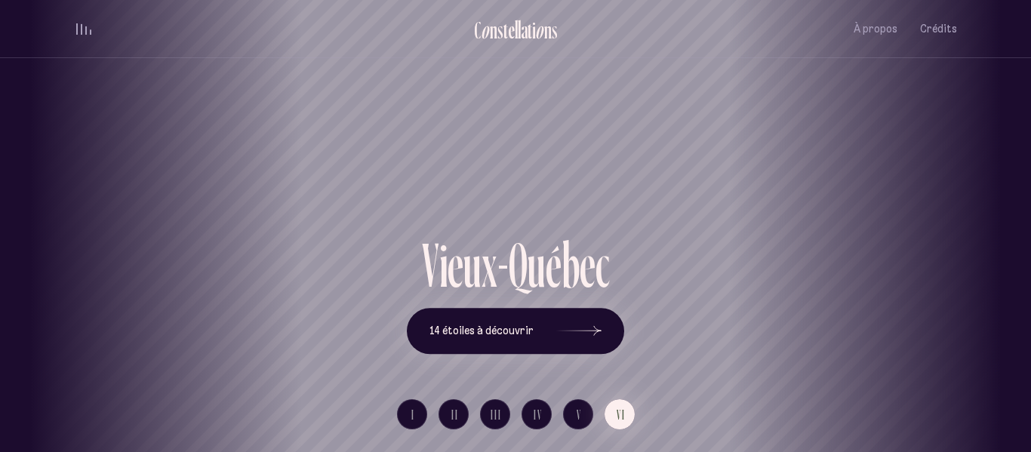
click at [640, 147] on div "Vieux-[GEOGRAPHIC_DATA]" at bounding box center [515, 180] width 1008 height 108
